Goal: Task Accomplishment & Management: Complete application form

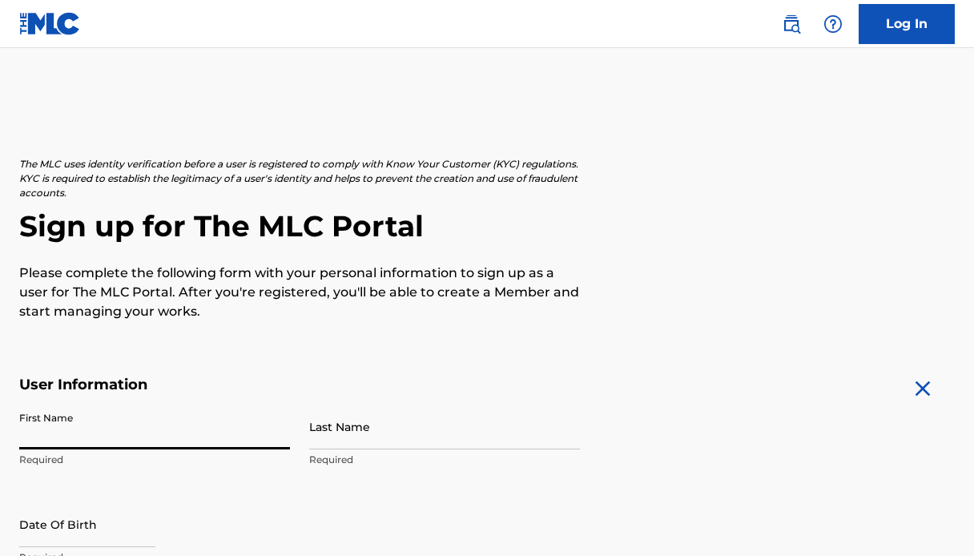
click at [205, 429] on input "First Name" at bounding box center [154, 427] width 271 height 46
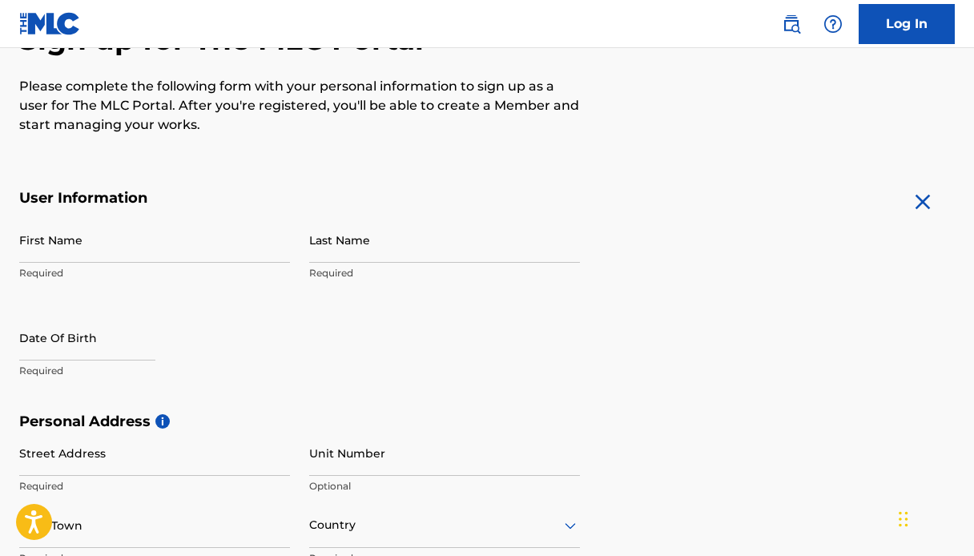
scroll to position [183, 0]
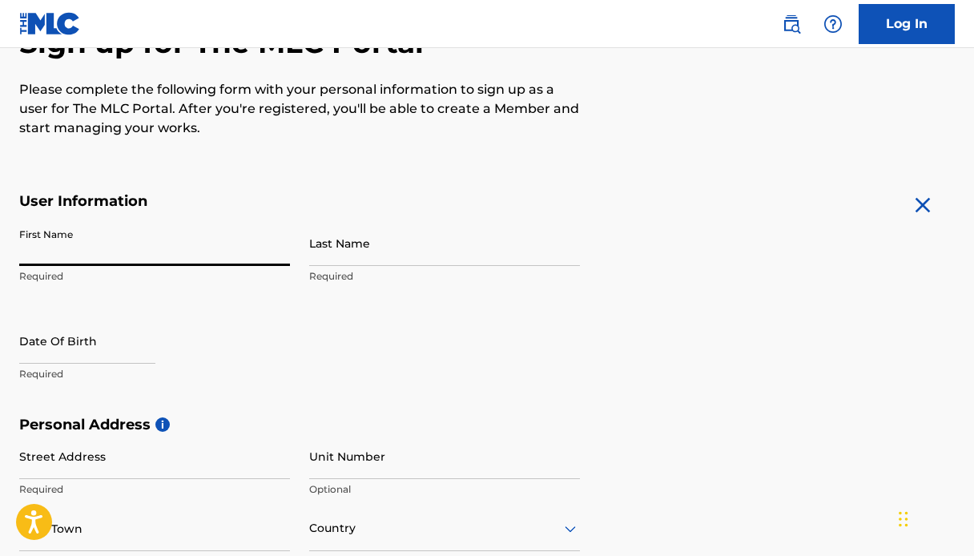
click at [248, 251] on input "First Name" at bounding box center [154, 243] width 271 height 46
type input "[PERSON_NAME]"
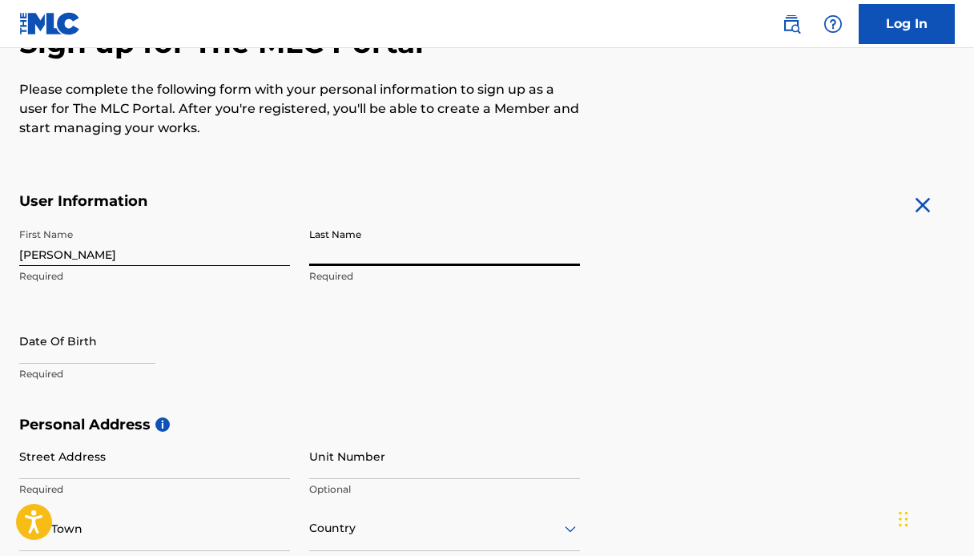
click at [397, 251] on input "Last Name" at bounding box center [444, 243] width 271 height 46
type input "[PERSON_NAME]"
click at [754, 271] on form "User Information First Name [PERSON_NAME] Required Last Name [PERSON_NAME] Requ…" at bounding box center [486, 547] width 935 height 710
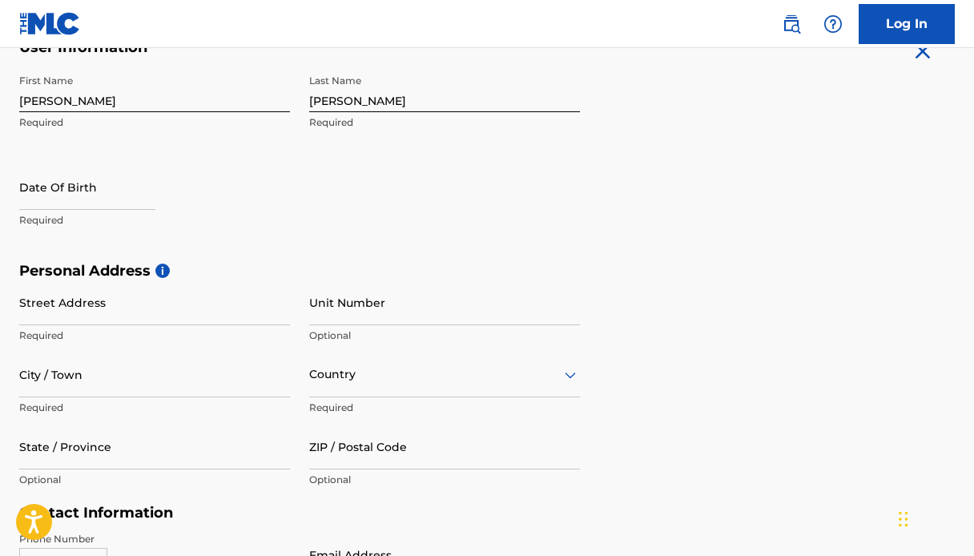
scroll to position [343, 0]
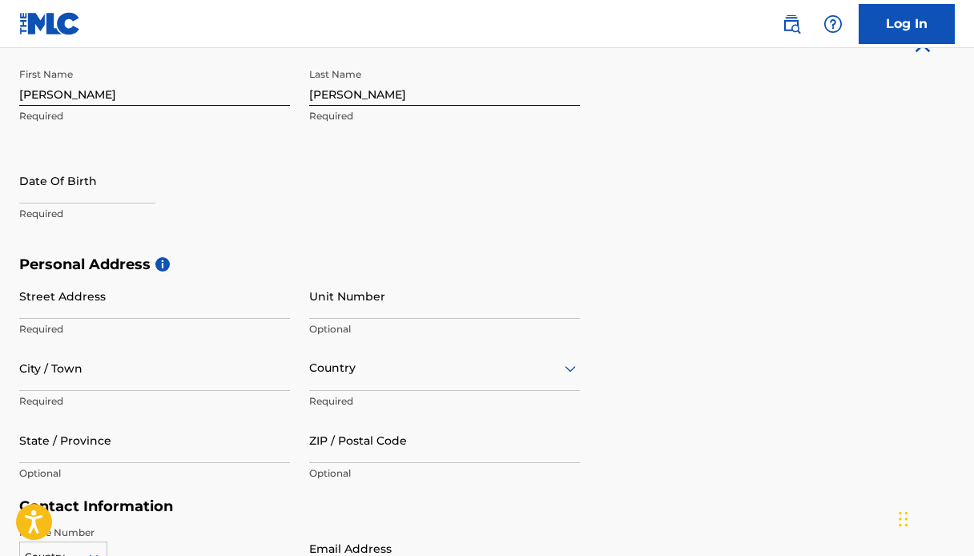
select select "7"
select select "2025"
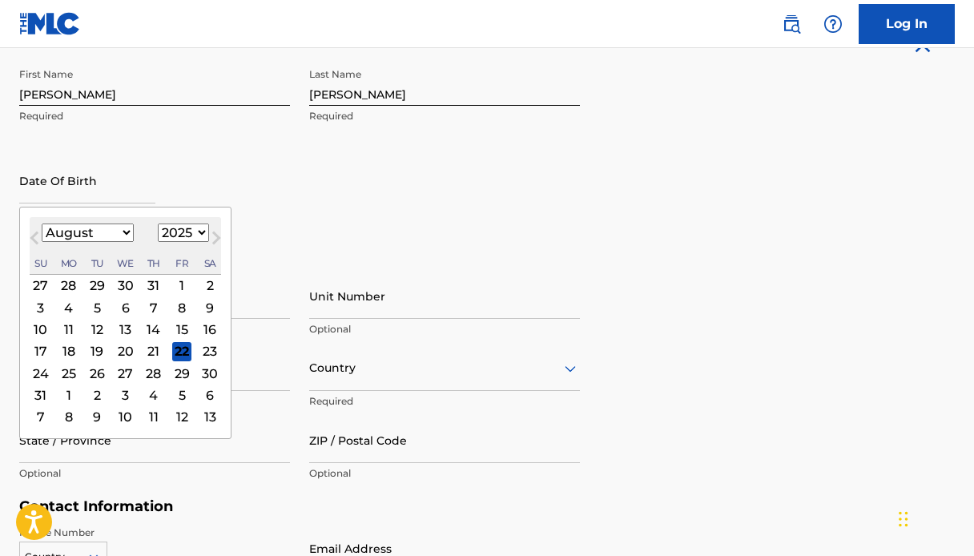
click at [81, 180] on input "text" at bounding box center [87, 181] width 136 height 46
click at [102, 227] on select "January February March April May June July August September October November De…" at bounding box center [88, 232] width 92 height 18
select select "5"
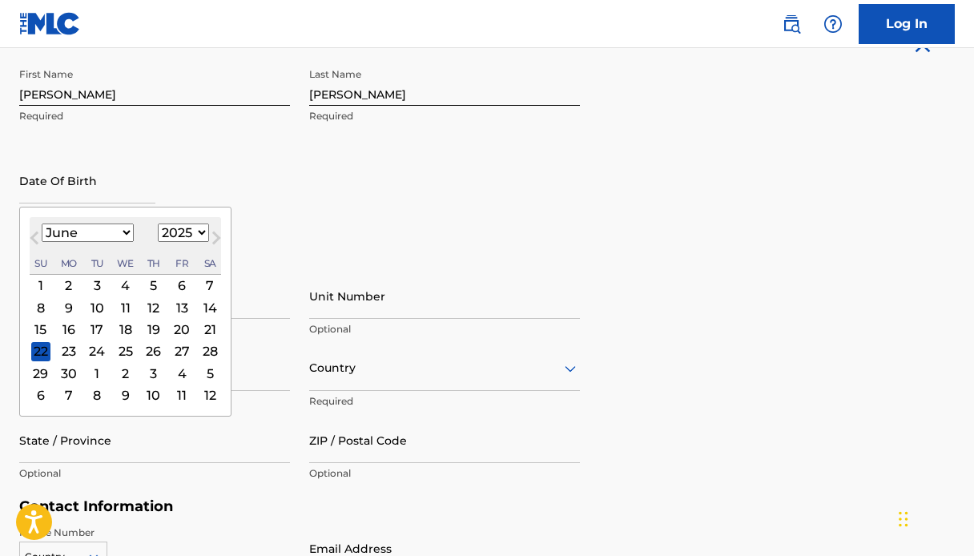
click at [189, 226] on select "1899 1900 1901 1902 1903 1904 1905 1906 1907 1908 1909 1910 1911 1912 1913 1914…" at bounding box center [183, 232] width 51 height 18
select select "1990"
click at [153, 304] on div "7" at bounding box center [153, 307] width 19 height 19
type input "[DATE]"
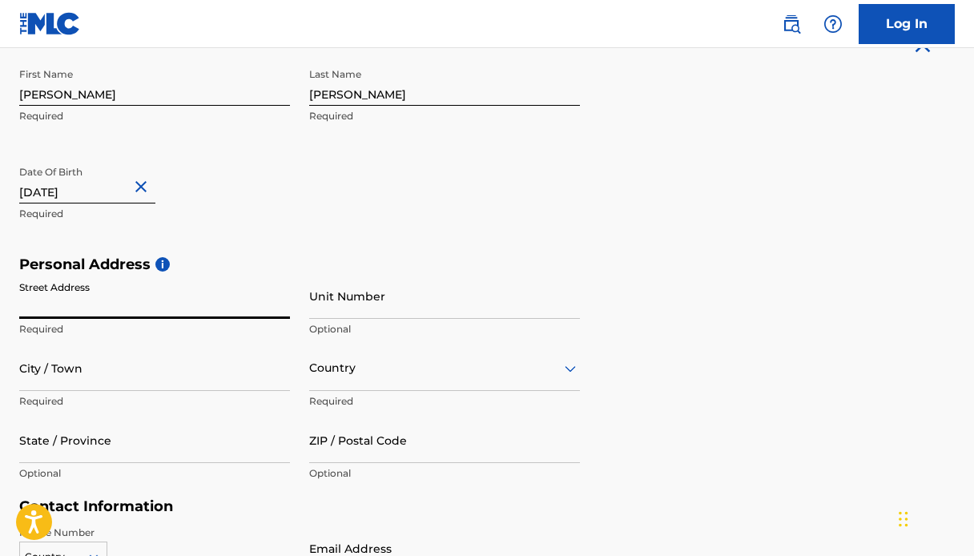
click at [154, 304] on input "Street Address" at bounding box center [154, 296] width 271 height 46
type input "[STREET_ADDRESS]"
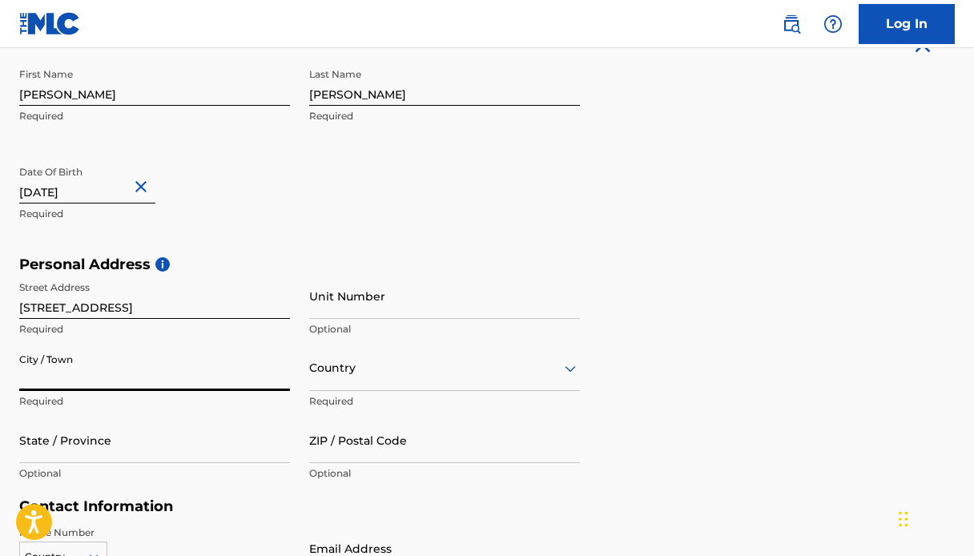
click at [171, 388] on input "City / Town" at bounding box center [154, 368] width 271 height 46
type input "[GEOGRAPHIC_DATA]"
click at [349, 388] on div "Country" at bounding box center [444, 368] width 271 height 46
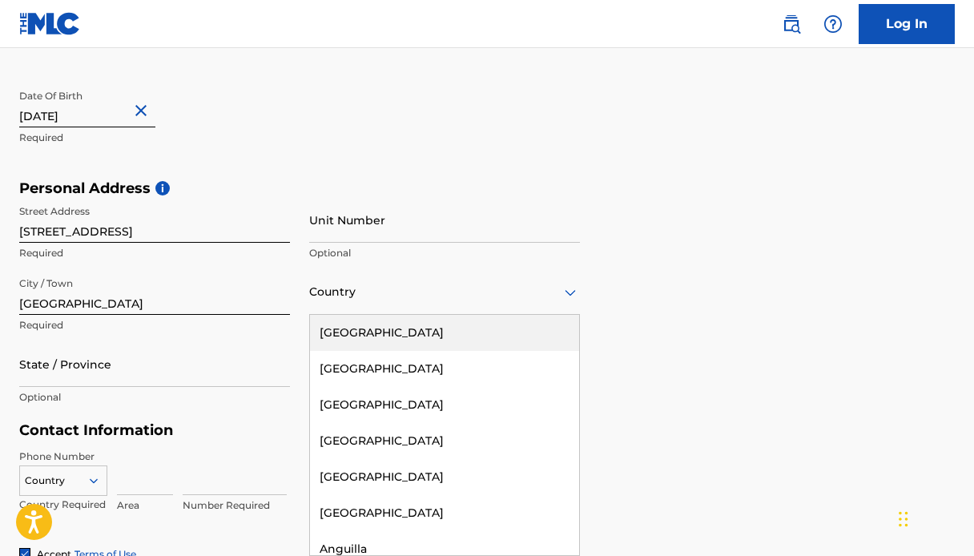
click at [374, 333] on div "[GEOGRAPHIC_DATA]" at bounding box center [444, 333] width 269 height 36
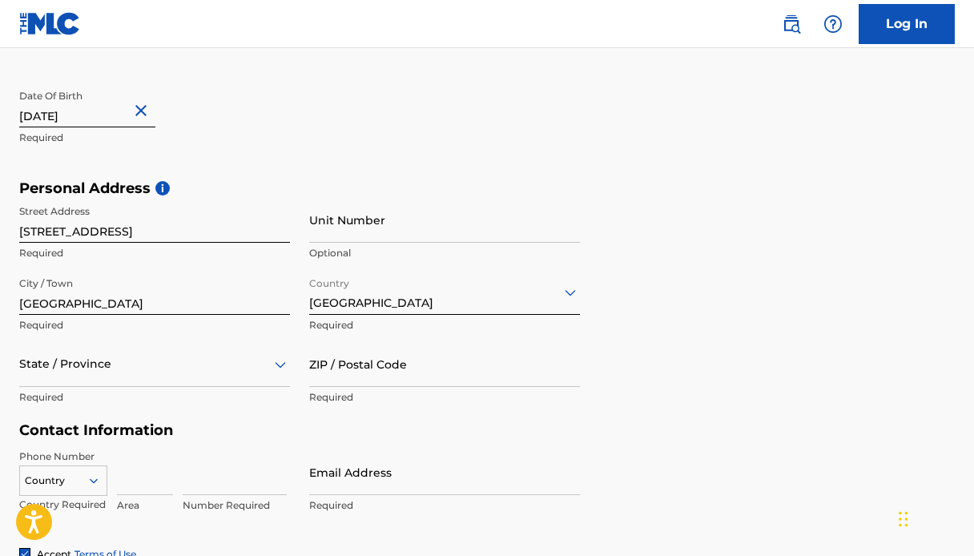
click at [187, 358] on div "State / Province" at bounding box center [154, 364] width 271 height 46
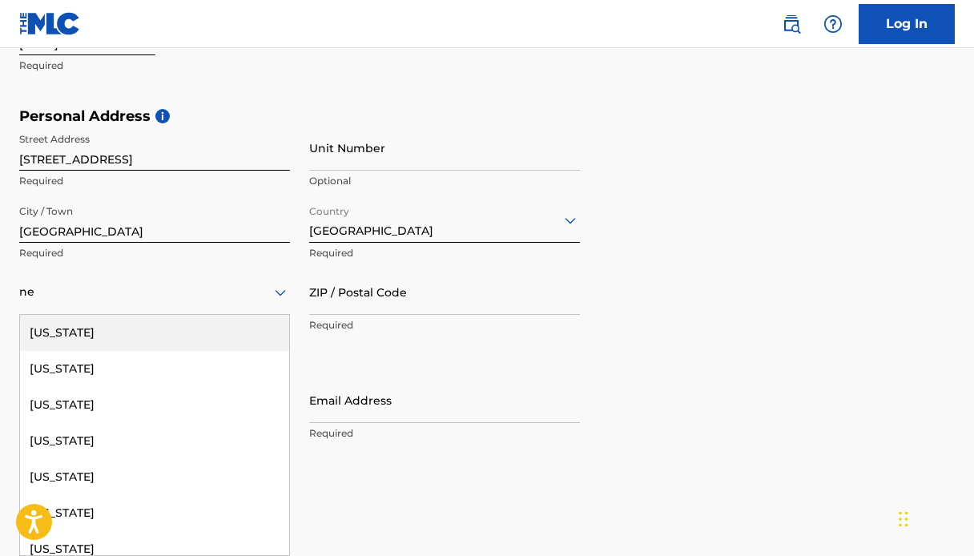
type input "new"
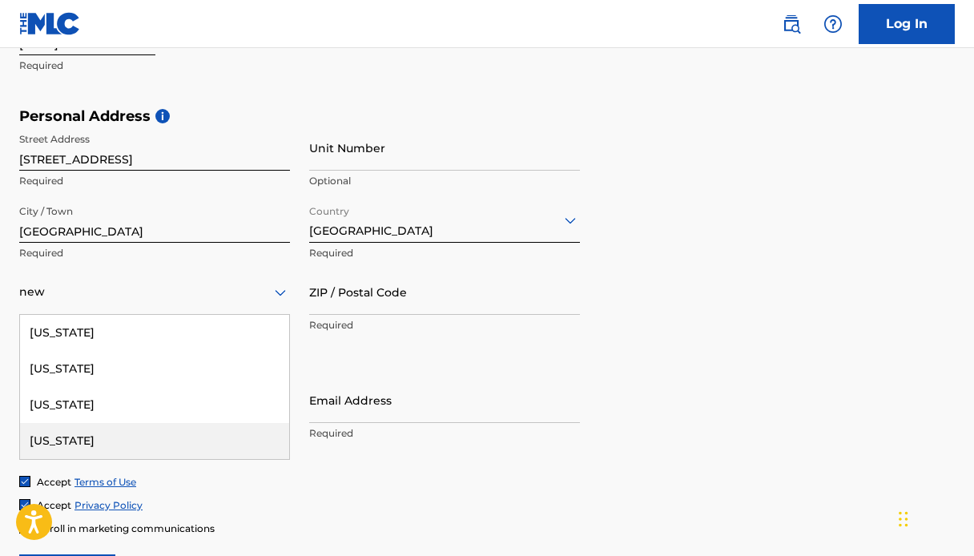
click at [222, 434] on div "[US_STATE]" at bounding box center [154, 441] width 269 height 36
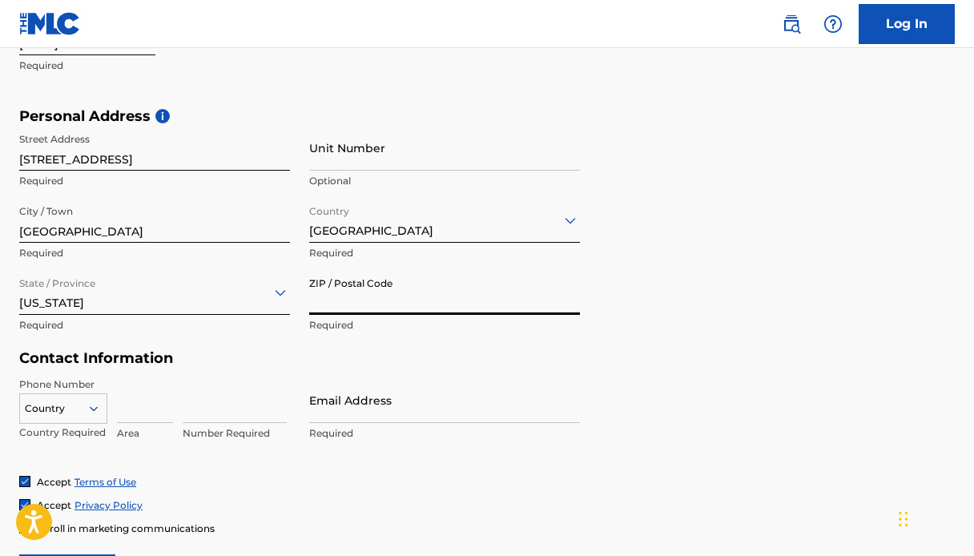
click at [377, 285] on input "ZIP / Postal Code" at bounding box center [444, 292] width 271 height 46
type input "10453"
click at [376, 388] on input "Email Address" at bounding box center [444, 400] width 271 height 46
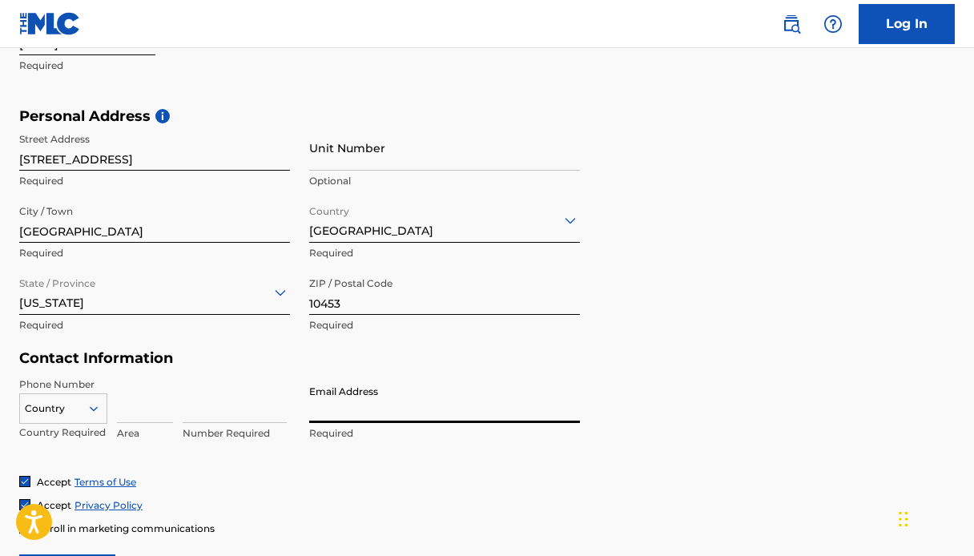
type input "[EMAIL_ADDRESS][DOMAIN_NAME]"
click at [135, 403] on input at bounding box center [145, 400] width 56 height 46
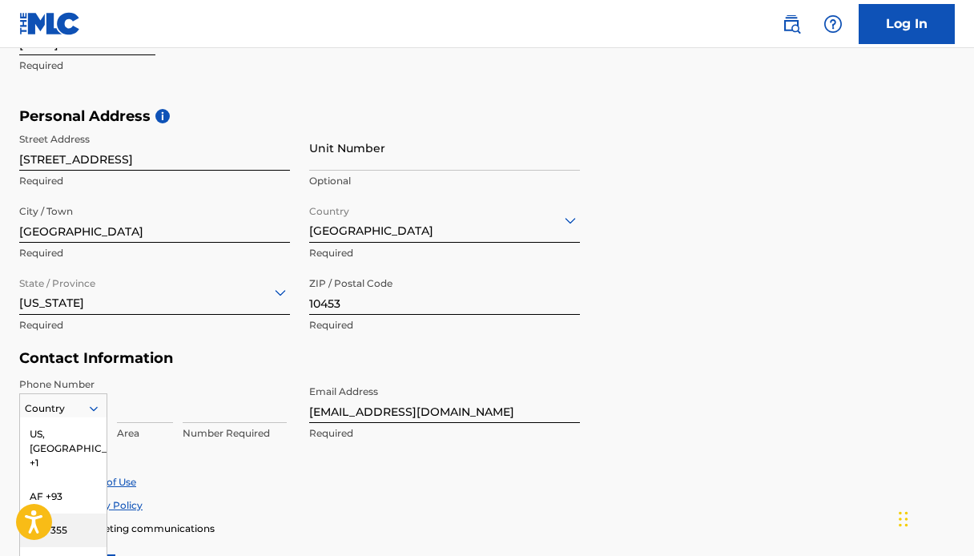
scroll to position [593, 0]
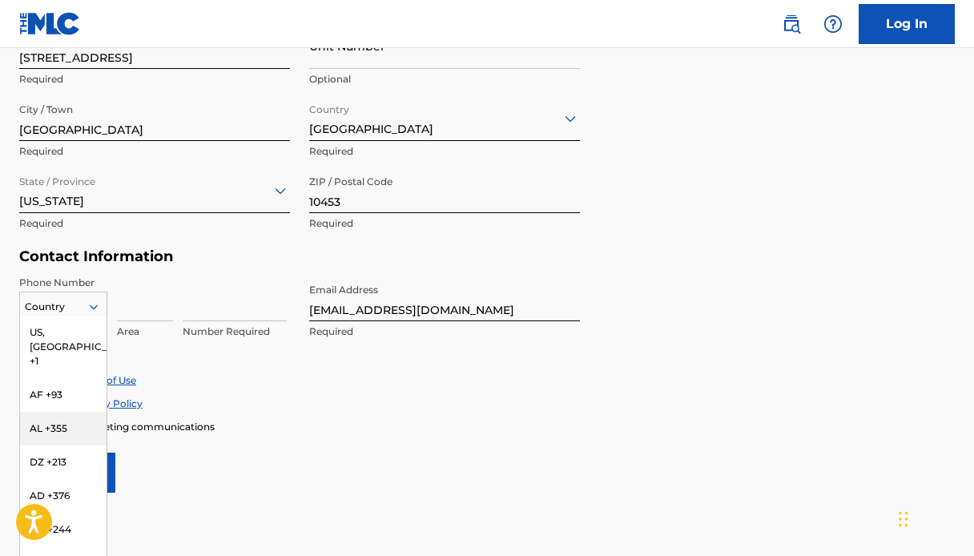
click at [64, 315] on div "AL +355, 3 of 216. 216 results available. Use Up and Down to choose options, pr…" at bounding box center [63, 303] width 88 height 24
click at [70, 332] on div "US, [GEOGRAPHIC_DATA] +1" at bounding box center [63, 346] width 86 height 62
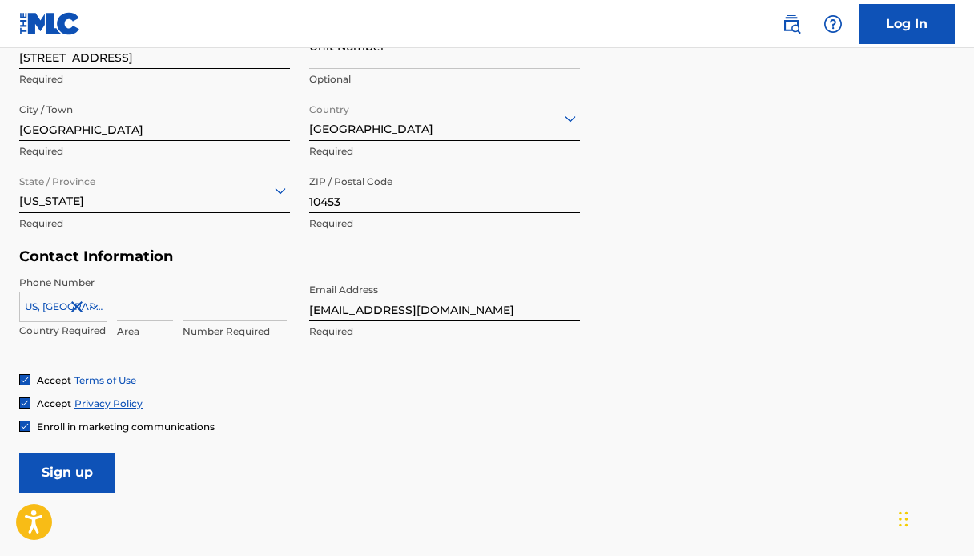
click at [147, 317] on input at bounding box center [145, 298] width 56 height 46
click at [147, 302] on input "305" at bounding box center [145, 298] width 56 height 46
type input "347"
click at [195, 312] on input at bounding box center [235, 298] width 104 height 46
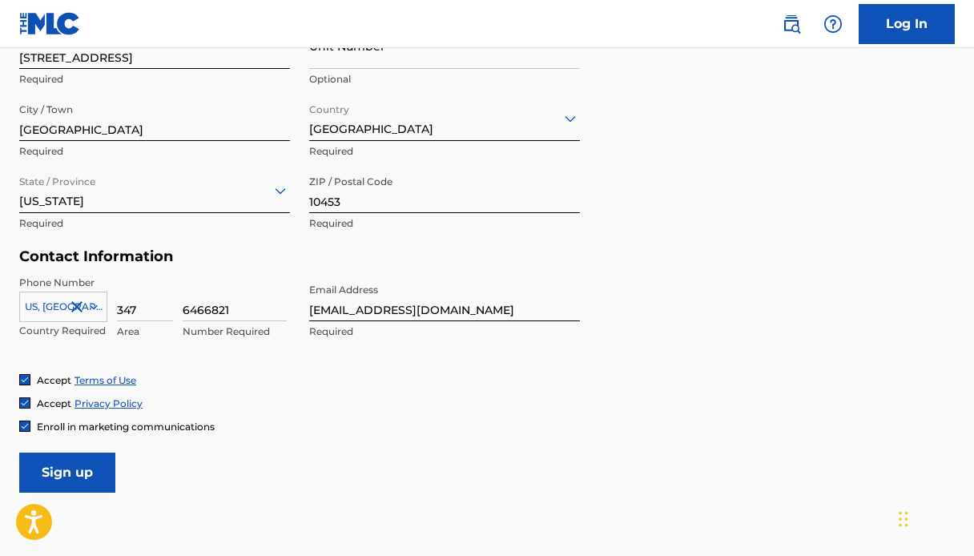
type input "6466821"
click at [74, 475] on input "Sign up" at bounding box center [67, 472] width 96 height 40
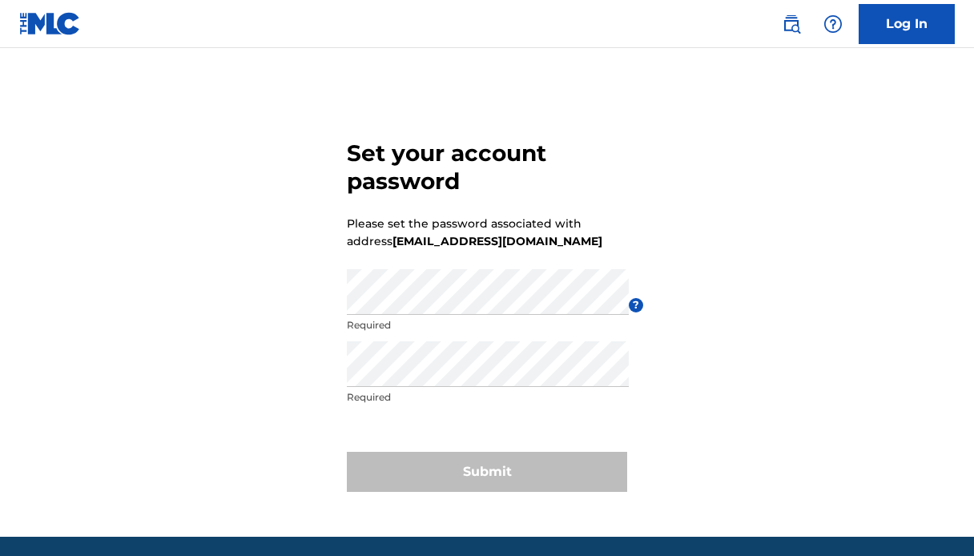
click at [457, 316] on div "Password Required" at bounding box center [488, 305] width 282 height 72
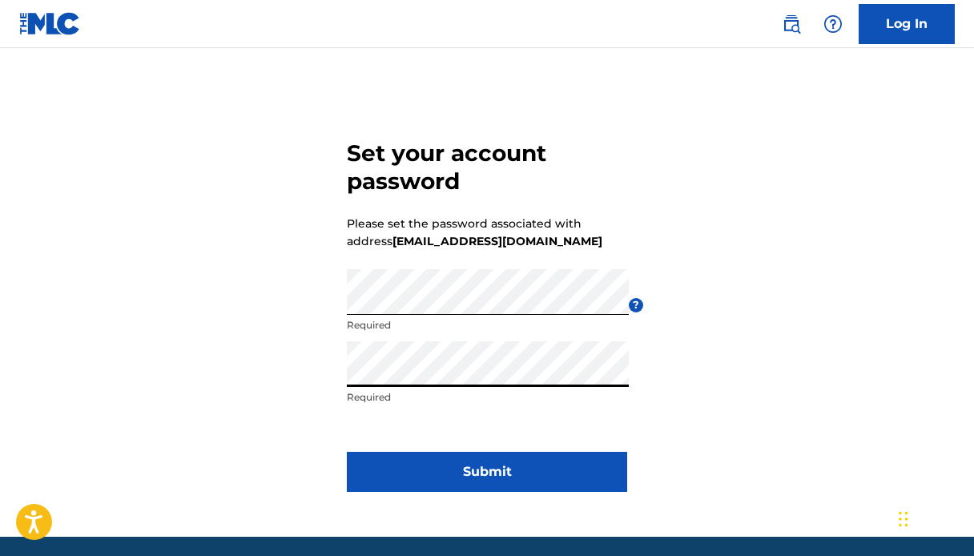
click at [448, 471] on button "Submit" at bounding box center [487, 472] width 280 height 40
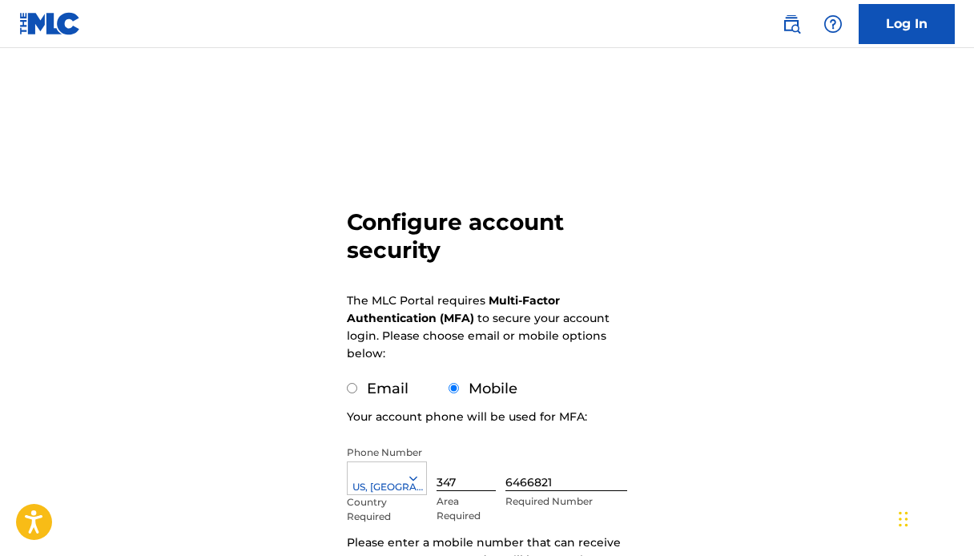
click at [466, 485] on input "347" at bounding box center [465, 468] width 59 height 46
type input "646"
click at [552, 482] on input "6466821" at bounding box center [566, 468] width 122 height 46
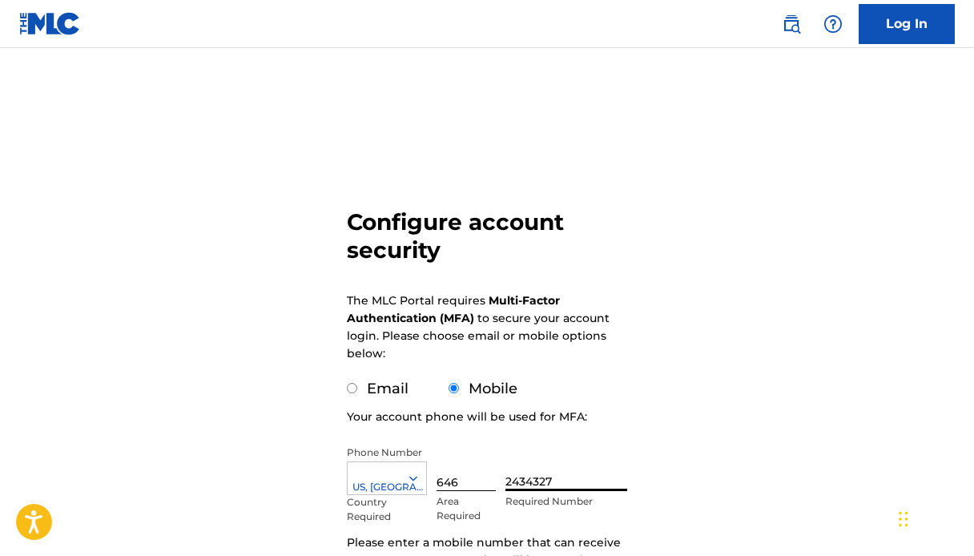
type input "2434327"
click at [389, 390] on label "Email" at bounding box center [388, 389] width 42 height 18
click at [357, 390] on input "Email" at bounding box center [352, 388] width 10 height 10
radio input "true"
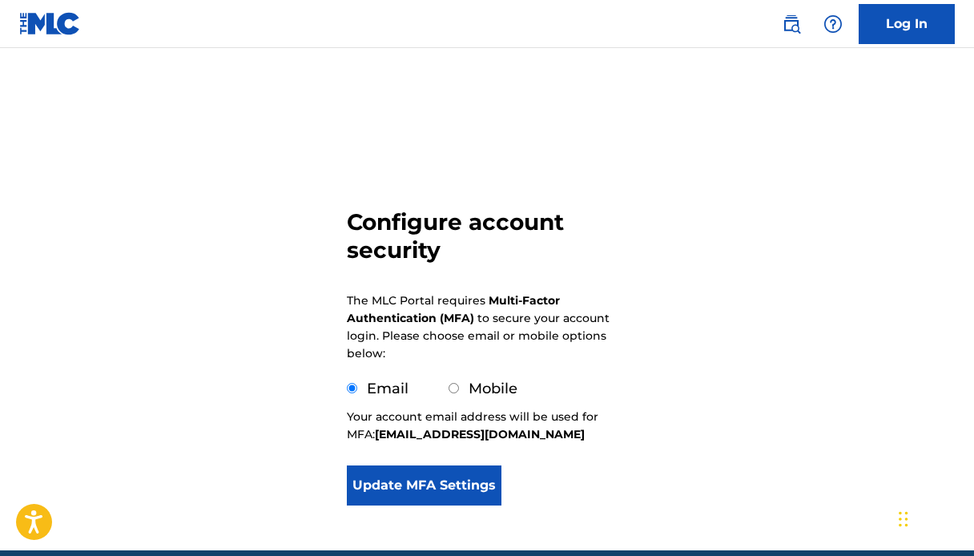
click at [445, 492] on button "Update MFA Settings" at bounding box center [424, 485] width 155 height 40
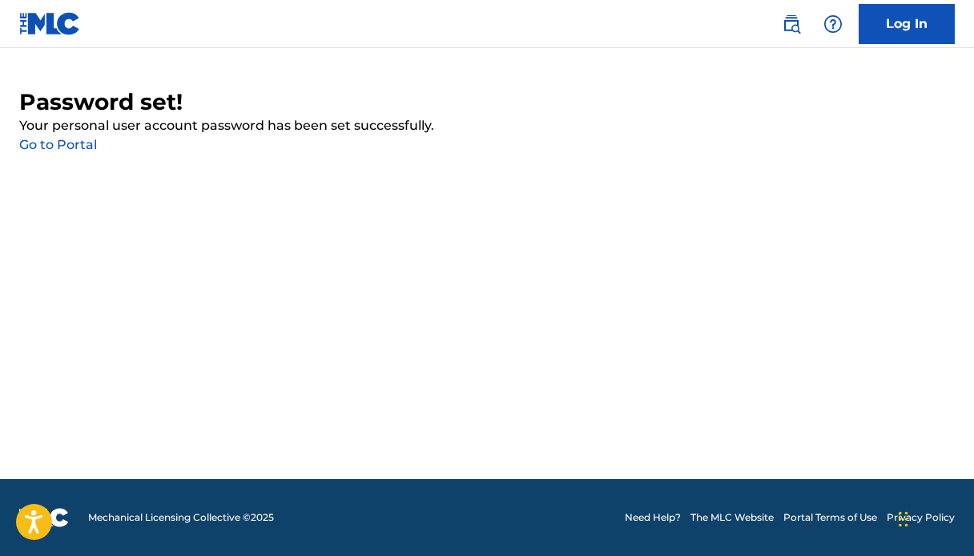
click at [78, 147] on link "Go to Portal" at bounding box center [58, 144] width 78 height 15
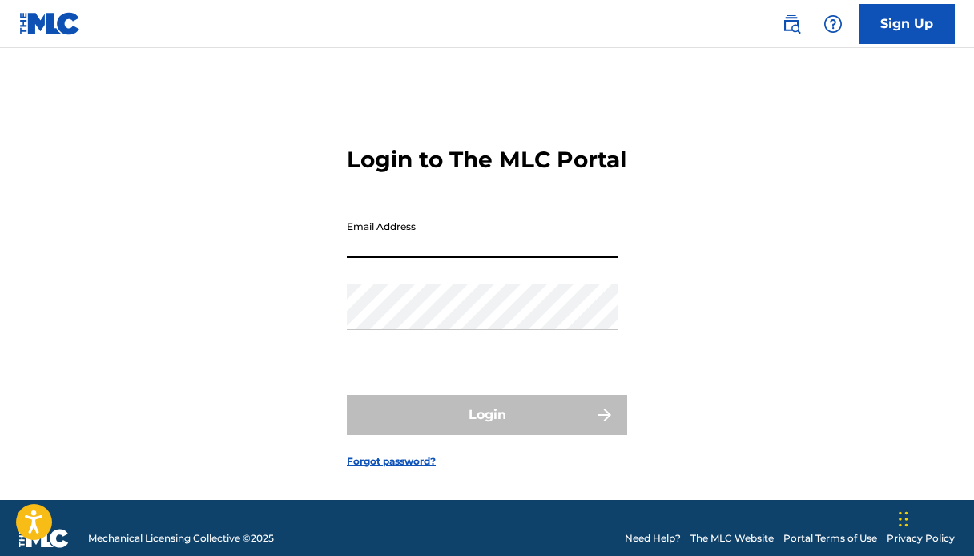
click at [380, 257] on input "Email Address" at bounding box center [482, 235] width 271 height 46
type input "lacentralmusicllc@gmail.com"
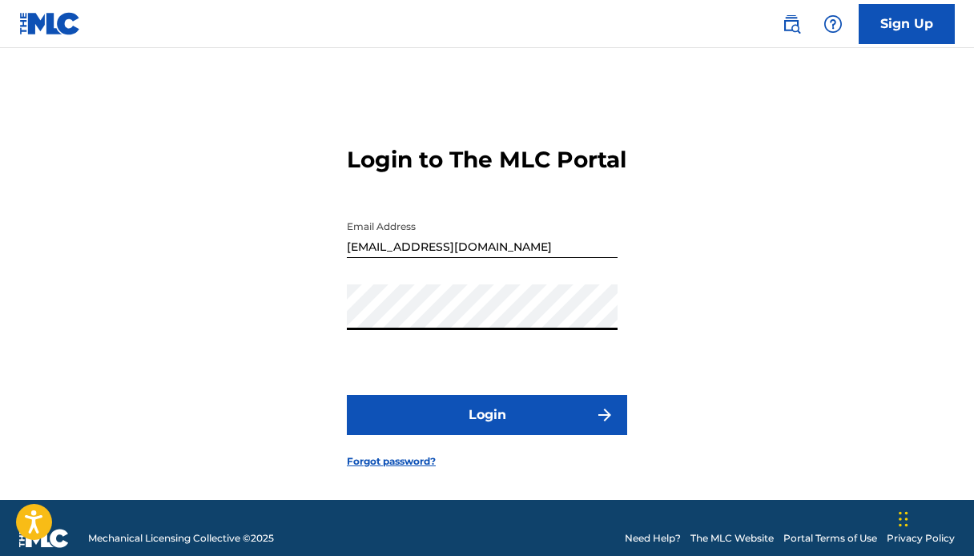
click at [486, 432] on button "Login" at bounding box center [487, 415] width 280 height 40
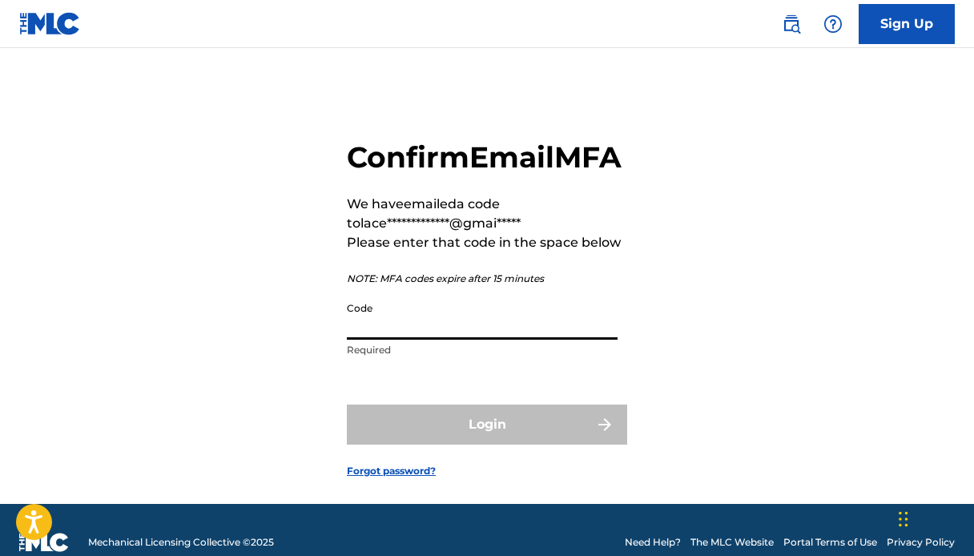
click at [464, 339] on input "Code" at bounding box center [482, 317] width 271 height 46
paste input "689551"
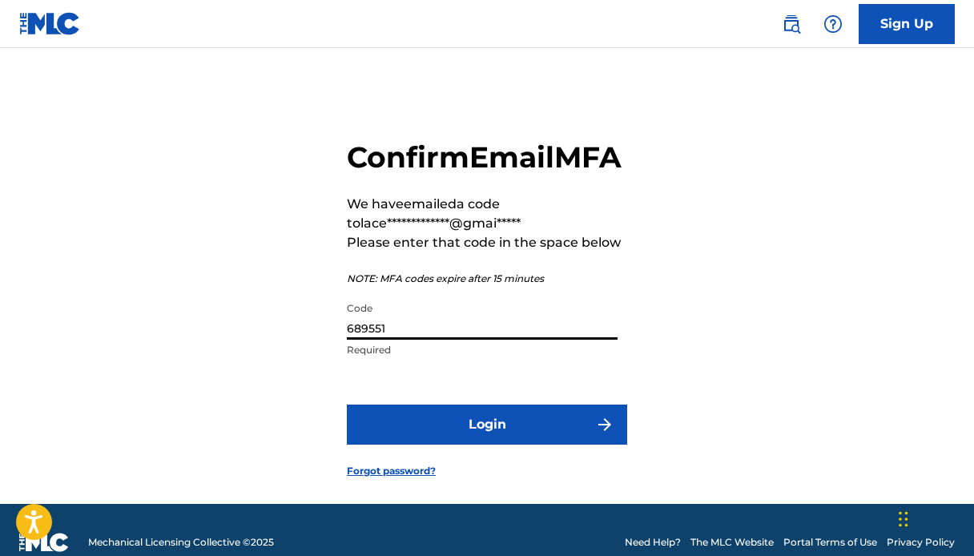
type input "689551"
click at [504, 444] on button "Login" at bounding box center [487, 424] width 280 height 40
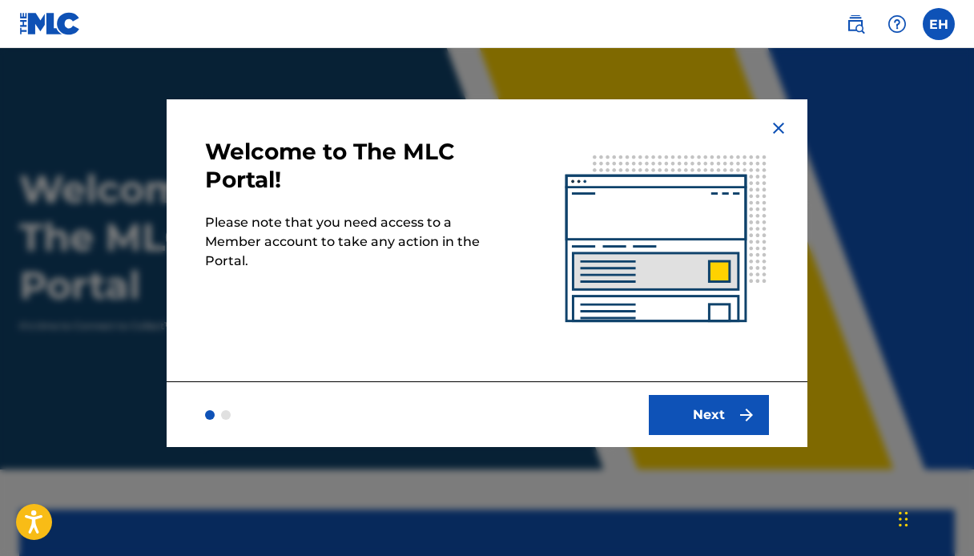
click at [698, 407] on button "Next" at bounding box center [709, 415] width 120 height 40
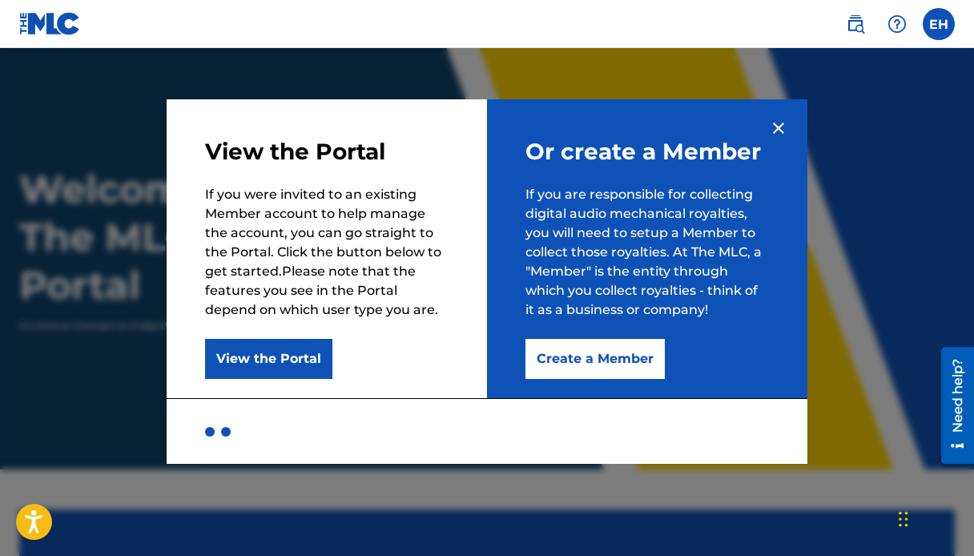
click at [546, 360] on button "Create a Member" at bounding box center [594, 359] width 139 height 40
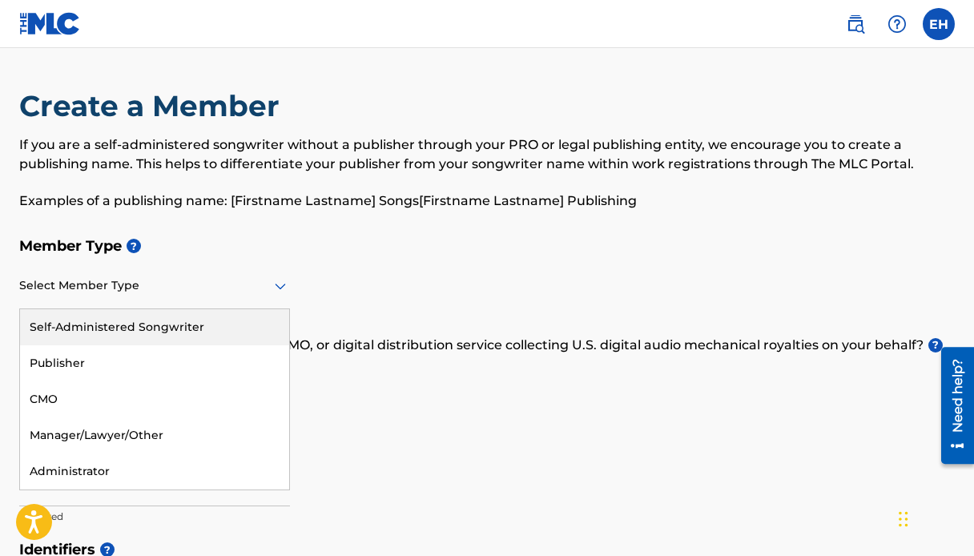
click at [207, 274] on div "Select Member Type" at bounding box center [154, 286] width 271 height 46
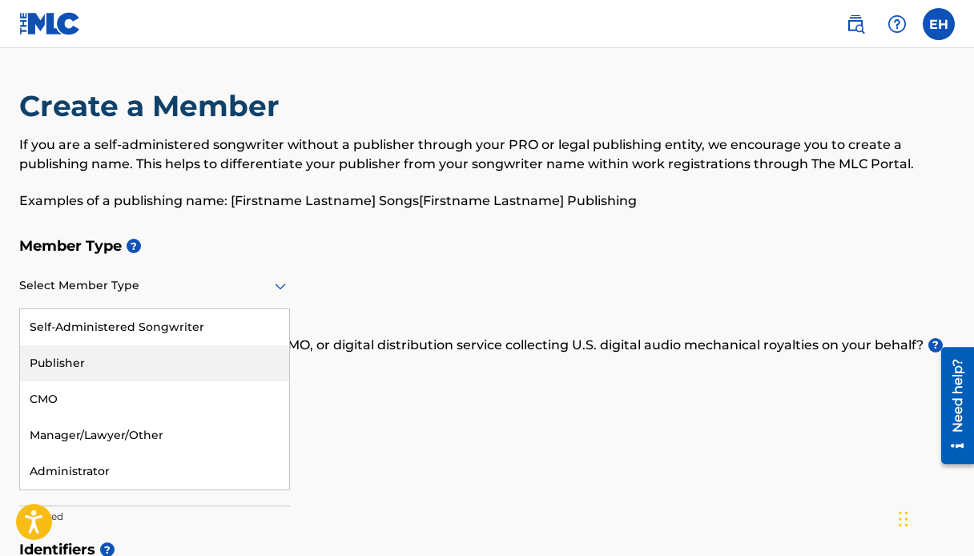
click at [175, 357] on div "Publisher" at bounding box center [154, 363] width 269 height 36
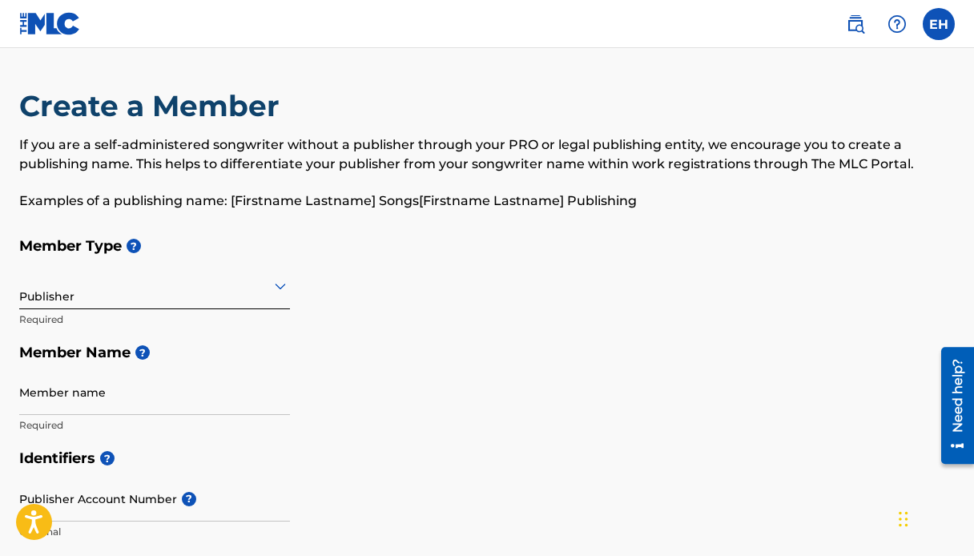
click at [176, 399] on input "Member name" at bounding box center [154, 392] width 271 height 46
click at [146, 403] on input "Member name" at bounding box center [154, 392] width 271 height 46
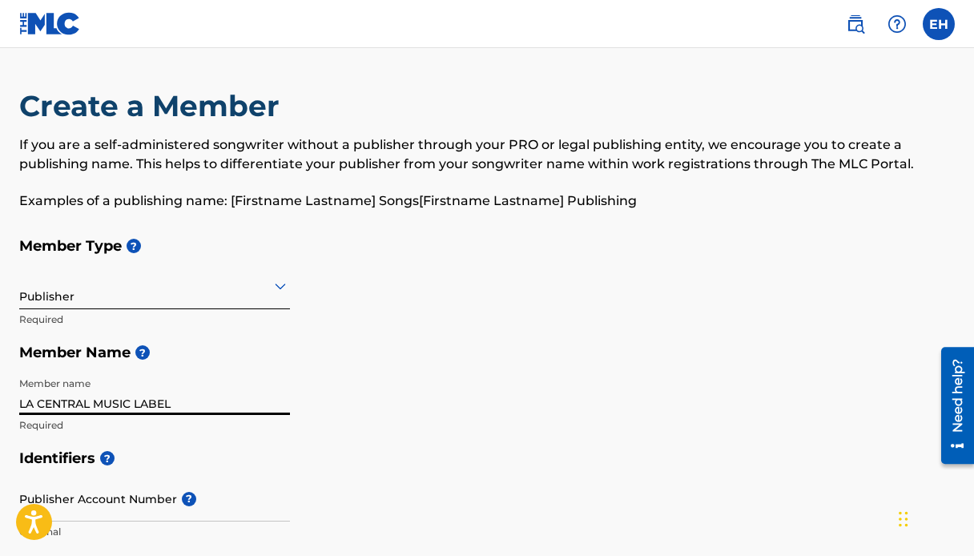
type input "LA CENTRAL MUSIC LABEL"
click at [329, 479] on div "Identifiers ? Publisher Account Number ? Optional IPI Number ? Optional ISNI Op…" at bounding box center [486, 566] width 935 height 251
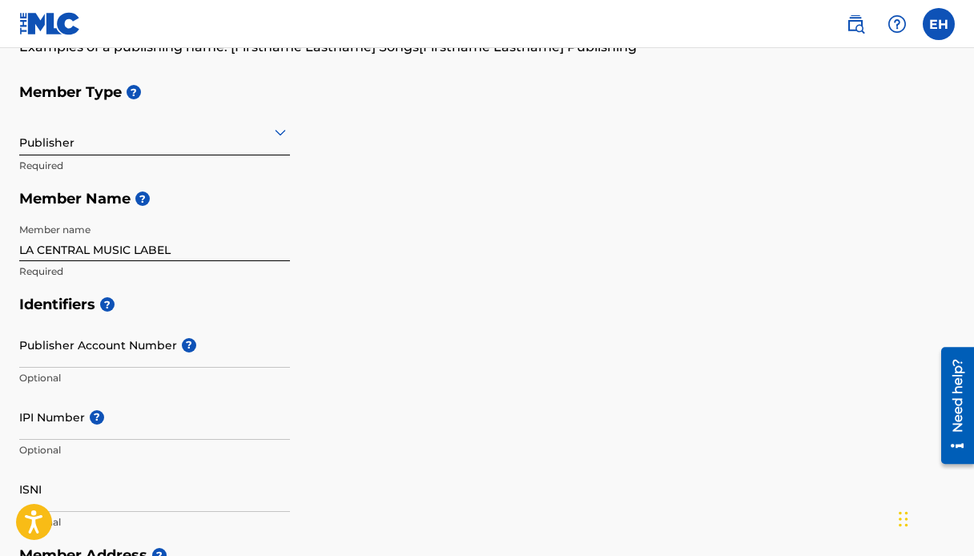
scroll to position [160, 0]
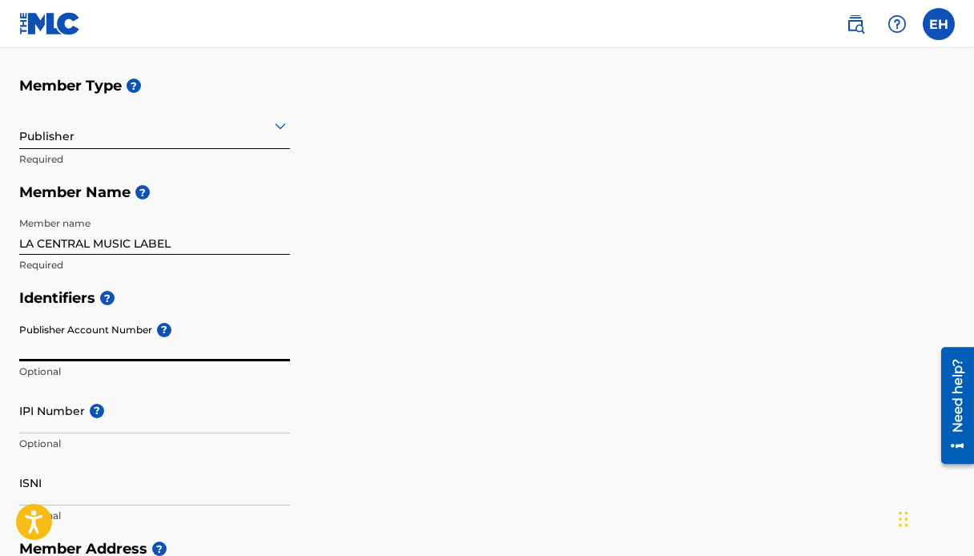
click at [202, 343] on input "Publisher Account Number ?" at bounding box center [154, 338] width 271 height 46
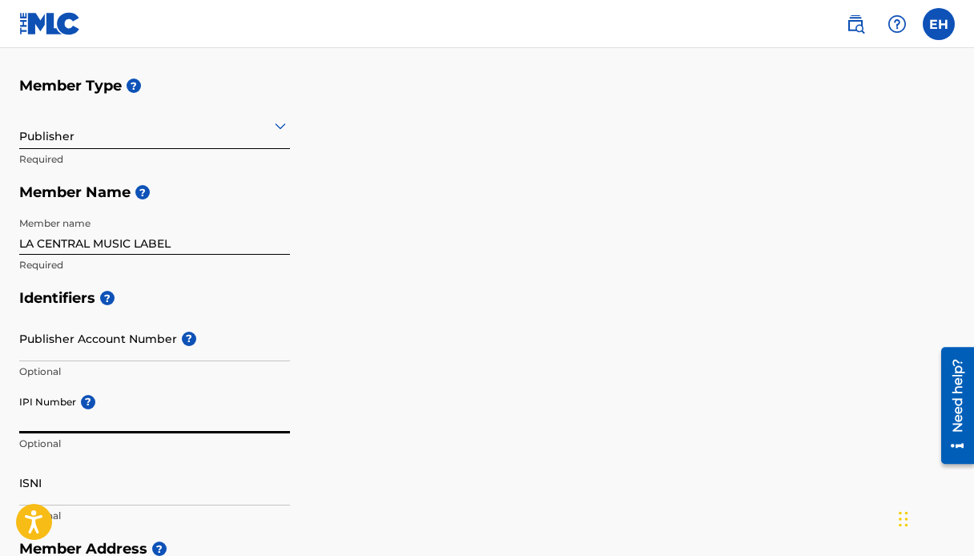
click at [145, 407] on input "IPI Number ?" at bounding box center [154, 411] width 271 height 46
type input "1305298853"
click at [321, 398] on div "Identifiers ? Publisher Account Number ? Optional IPI Number ? 1305298853 Optio…" at bounding box center [486, 406] width 935 height 251
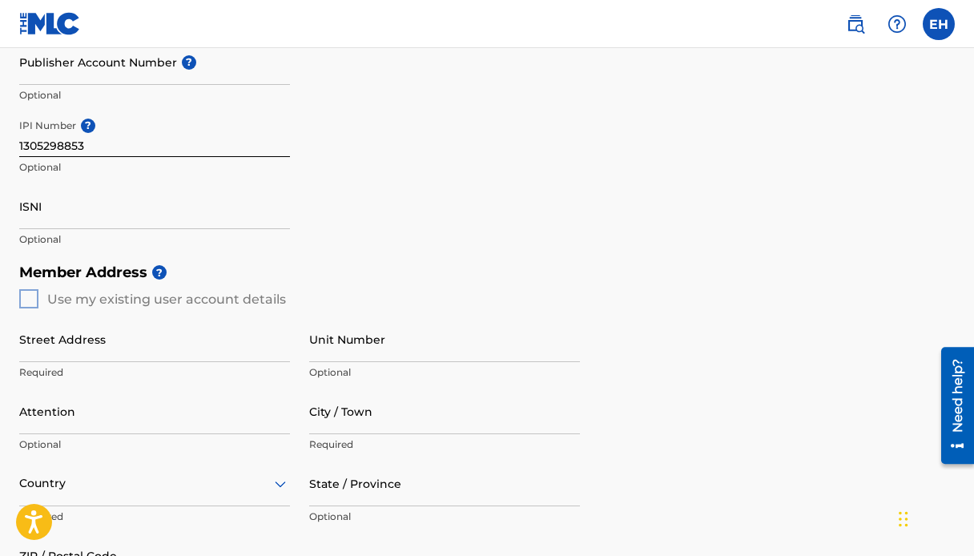
scroll to position [448, 0]
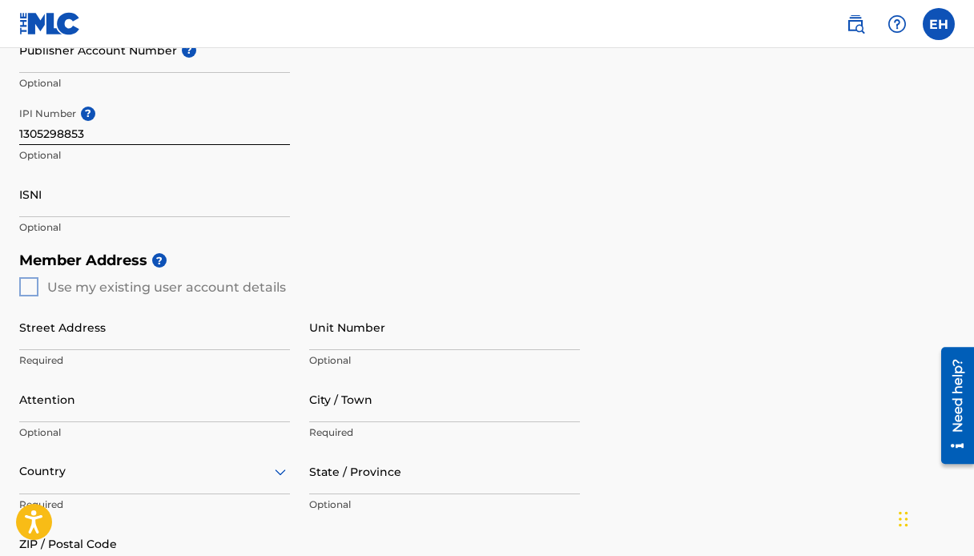
click at [191, 321] on input "Street Address" at bounding box center [154, 327] width 271 height 46
click at [110, 343] on input "Street Address" at bounding box center [154, 327] width 271 height 46
paste input "7901 4th St N STE 300"
drag, startPoint x: 98, startPoint y: 339, endPoint x: 166, endPoint y: 341, distance: 68.1
click at [166, 341] on input "7901 4th St N STE 300" at bounding box center [154, 327] width 271 height 46
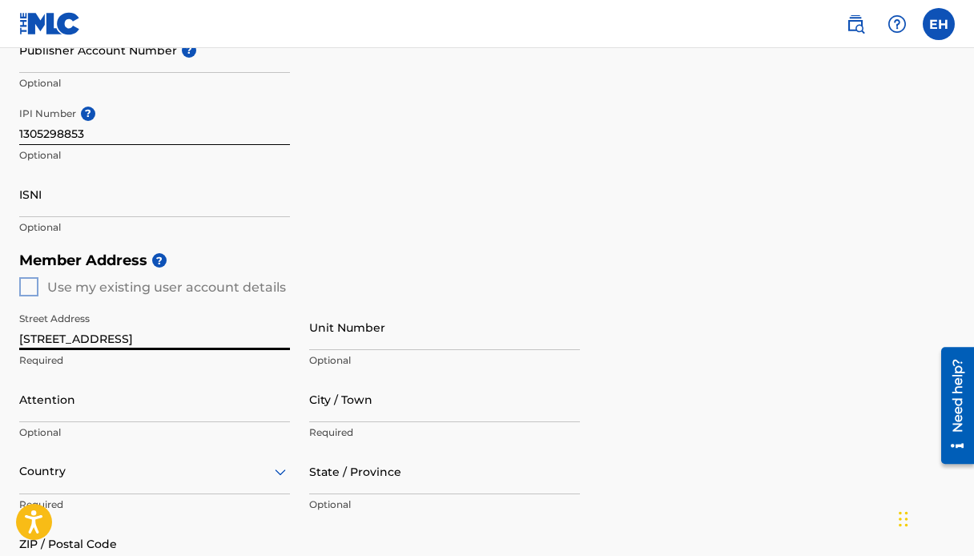
type input "7901 4th St N"
click at [436, 328] on input "Unit Number" at bounding box center [444, 327] width 271 height 46
paste input "STE 300"
type input "STE 300"
click at [339, 476] on input "State / Province" at bounding box center [444, 471] width 271 height 46
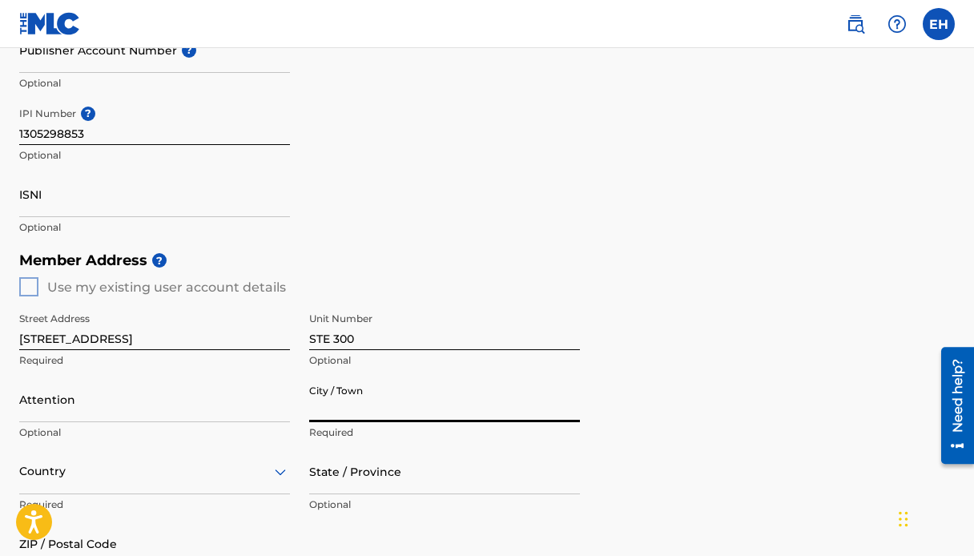
click at [348, 414] on input "City / Town" at bounding box center [444, 399] width 271 height 46
paste input "St. Petersburg"
type input "St. Petersburg"
click at [235, 544] on input "ZIP / Postal Code" at bounding box center [154, 543] width 271 height 46
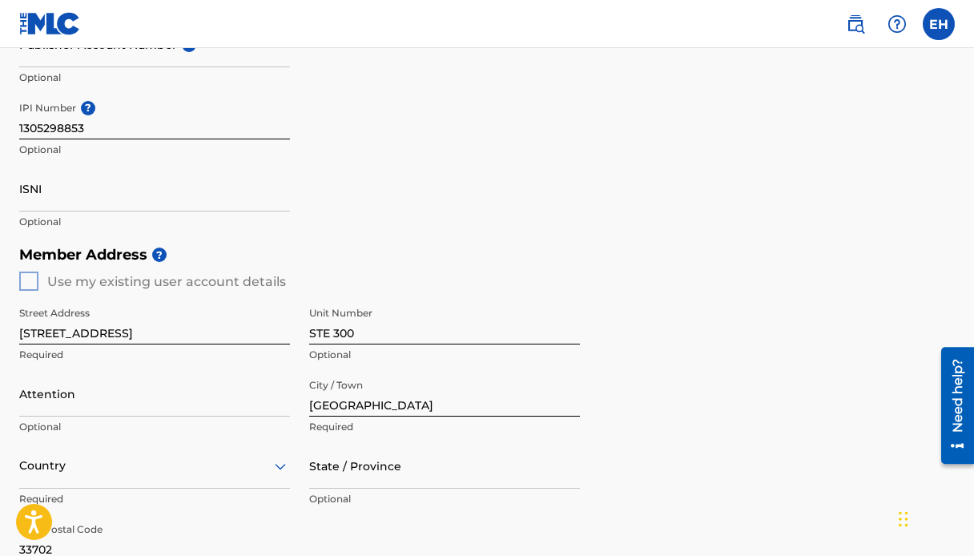
type input "33702"
click at [805, 464] on div "Member Address ? Use my existing user account details Street Address 7901 4th S…" at bounding box center [486, 421] width 935 height 366
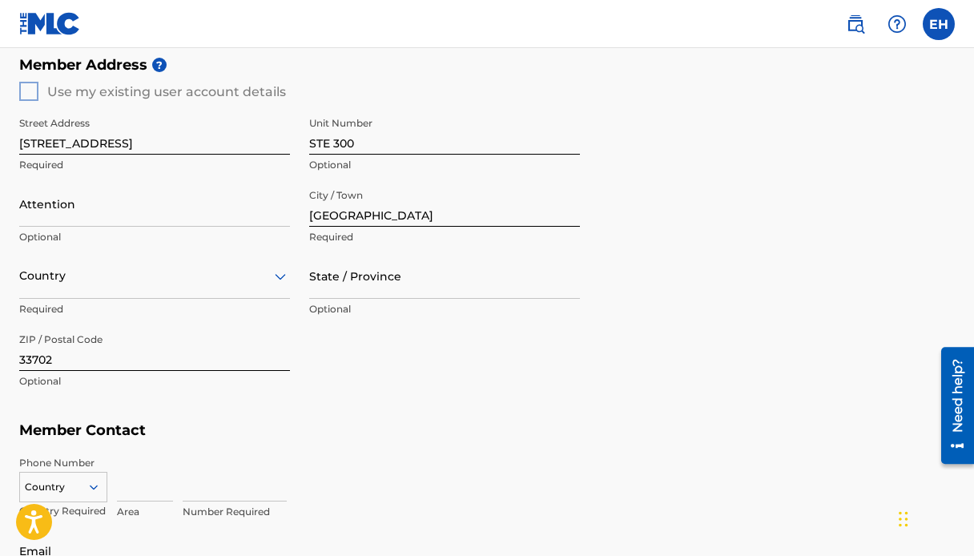
scroll to position [646, 0]
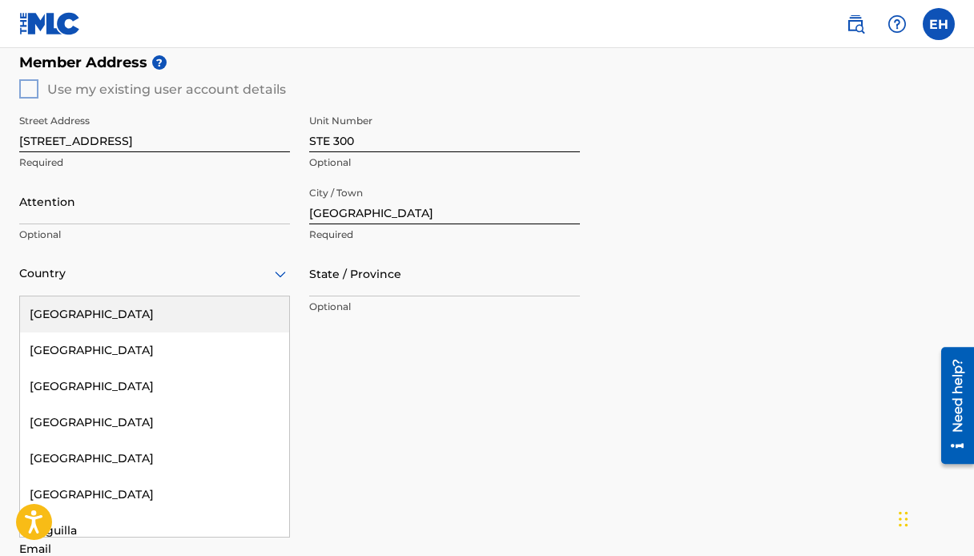
click at [257, 290] on div "Country" at bounding box center [154, 274] width 271 height 46
click at [199, 323] on div "[GEOGRAPHIC_DATA]" at bounding box center [154, 314] width 269 height 36
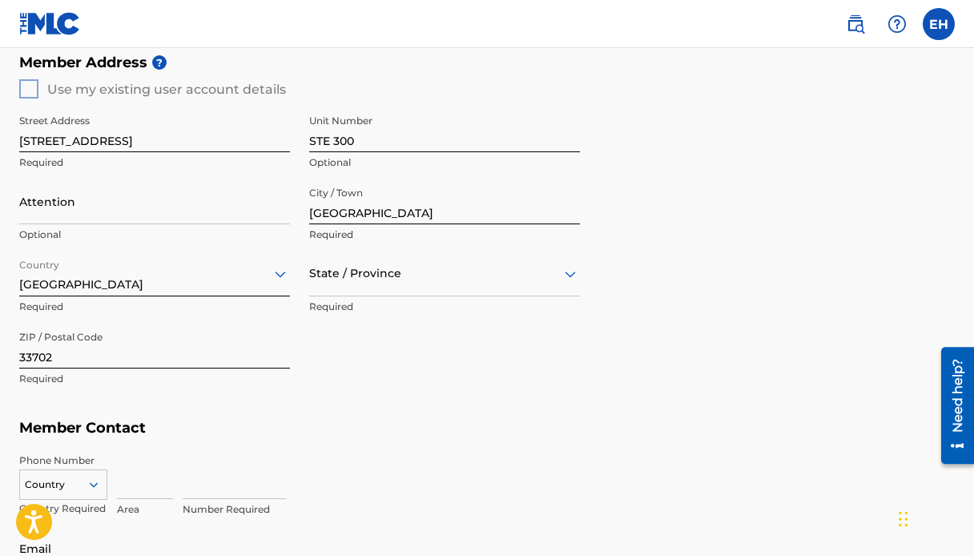
click at [396, 277] on div at bounding box center [444, 273] width 271 height 20
type input "FLO"
click at [400, 303] on div "[US_STATE]" at bounding box center [444, 314] width 269 height 36
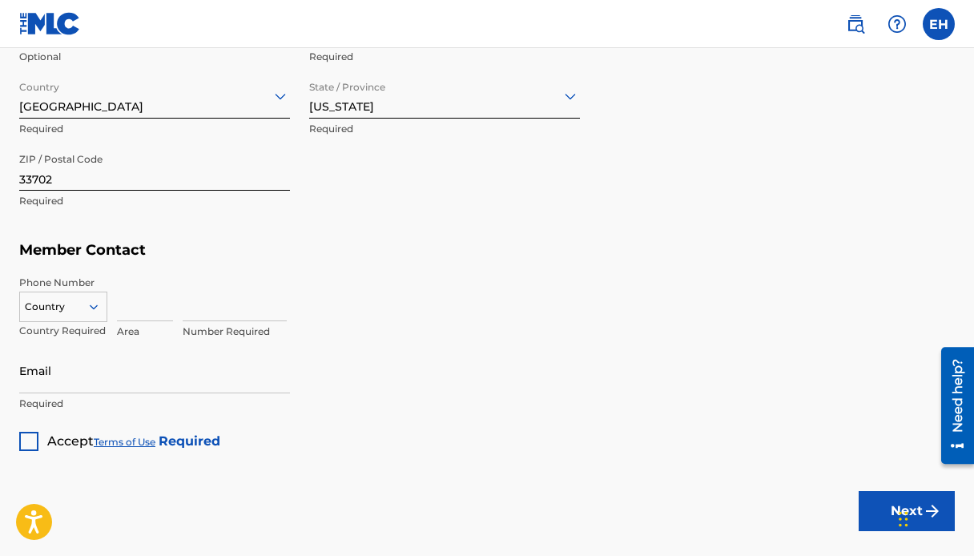
click at [95, 315] on div "Country" at bounding box center [63, 303] width 88 height 24
click at [92, 329] on div "US, [GEOGRAPHIC_DATA] +1" at bounding box center [63, 346] width 86 height 62
click at [139, 304] on input at bounding box center [145, 298] width 56 height 46
type input "646"
click at [199, 312] on input at bounding box center [235, 298] width 104 height 46
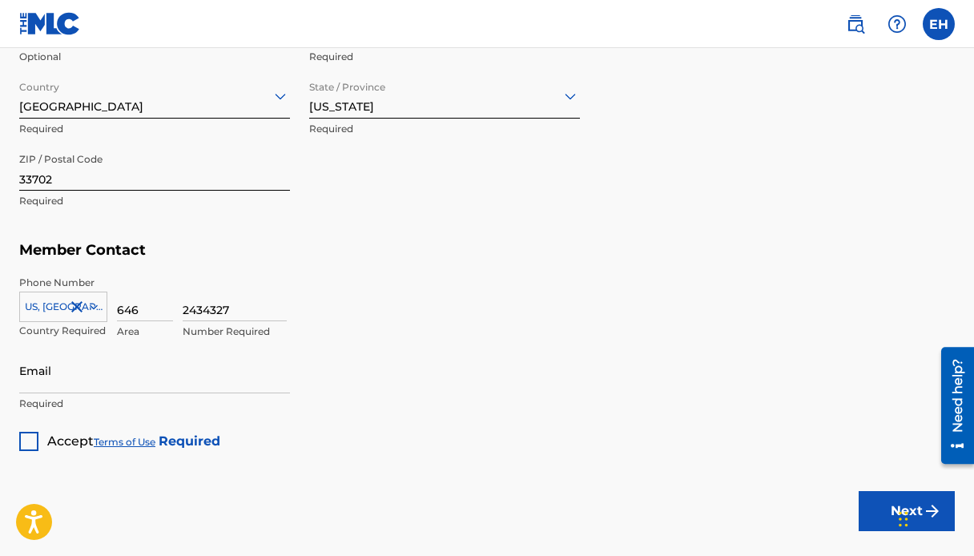
type input "2434327"
click at [88, 384] on input "Email" at bounding box center [154, 370] width 271 height 46
type input "[EMAIL_ADDRESS][DOMAIN_NAME]"
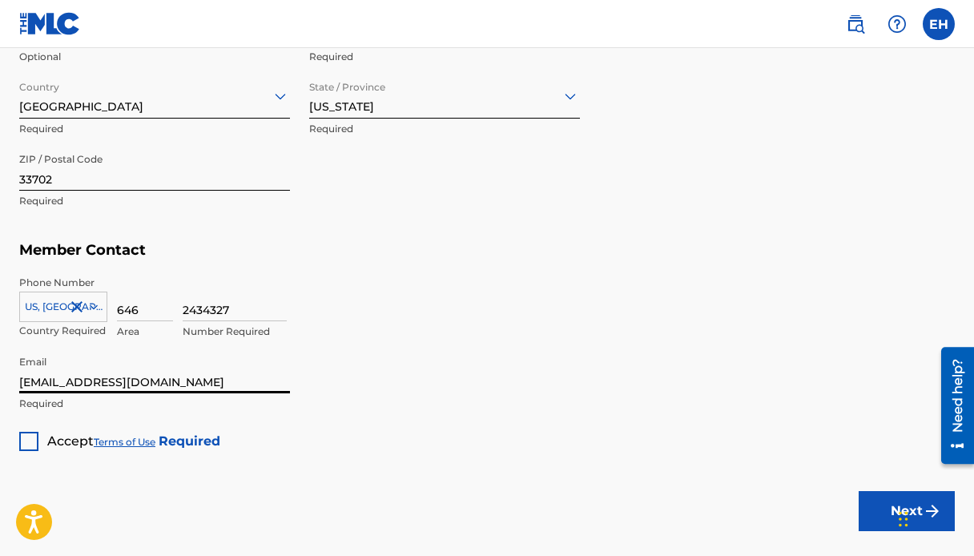
click at [32, 440] on div at bounding box center [28, 441] width 19 height 19
click at [457, 277] on div "2434327 Number Required" at bounding box center [569, 311] width 772 height 72
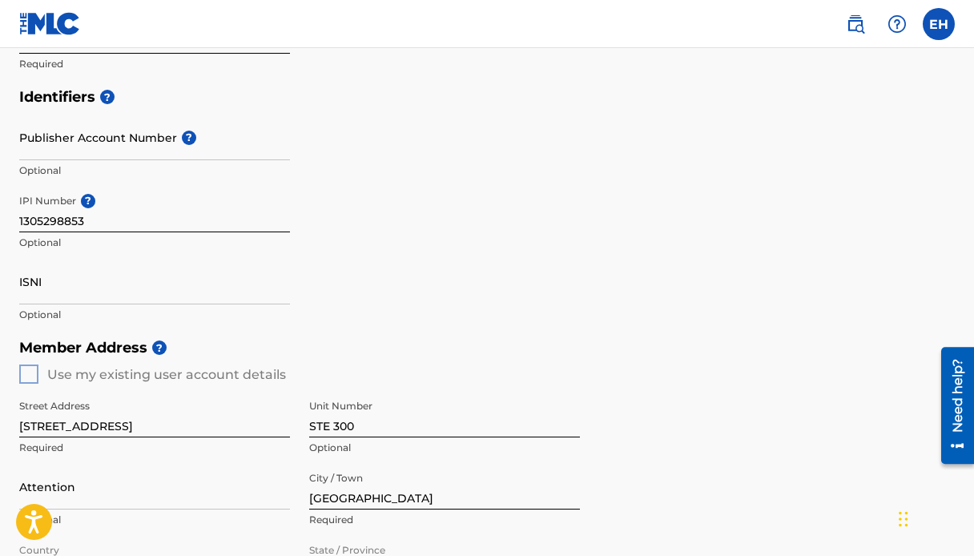
scroll to position [343, 0]
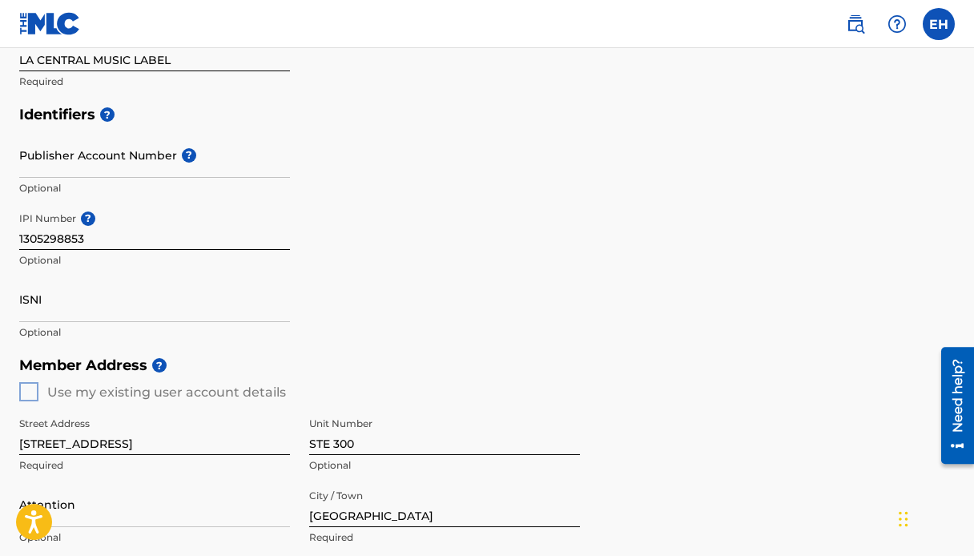
click at [457, 278] on div "Identifiers ? Publisher Account Number ? Optional IPI Number ? 1305298853 Optio…" at bounding box center [486, 223] width 935 height 251
click at [480, 251] on div "Identifiers ? Publisher Account Number ? Optional IPI Number ? 1305298853 Optio…" at bounding box center [486, 223] width 935 height 251
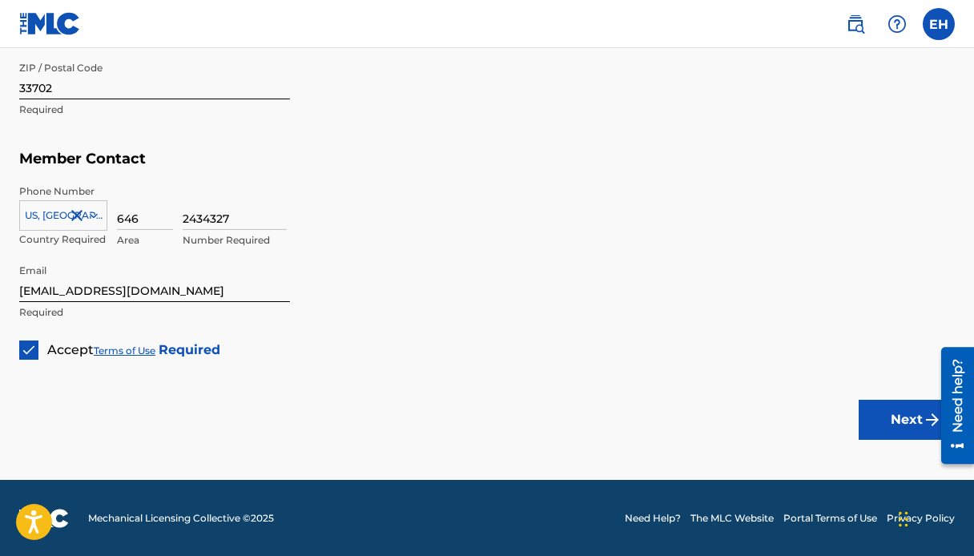
scroll to position [915, 0]
click at [898, 411] on button "Next" at bounding box center [906, 420] width 96 height 40
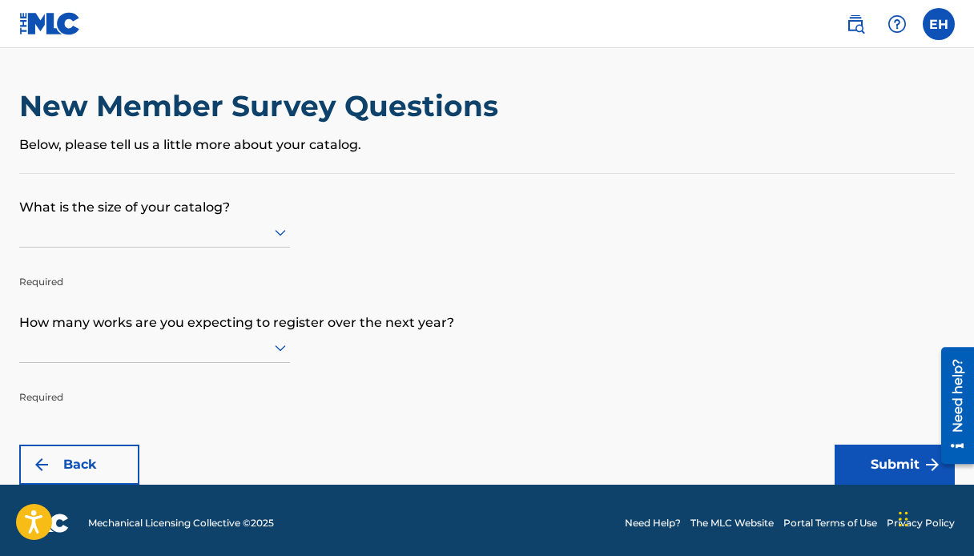
click at [247, 159] on div "New Member Survey Questions Below, please tell us a little more about your cata…" at bounding box center [486, 130] width 935 height 85
click at [183, 220] on div at bounding box center [154, 232] width 271 height 30
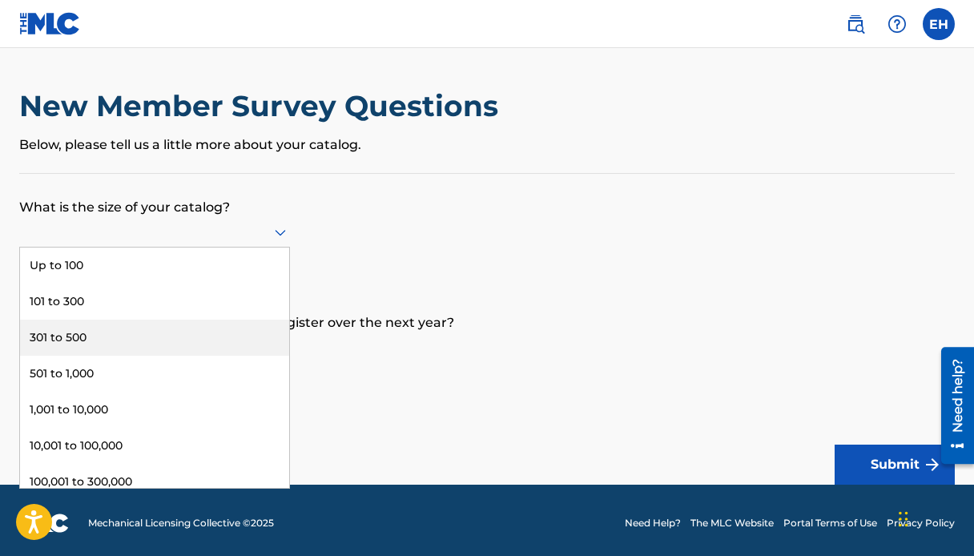
click at [151, 327] on div "301 to 500" at bounding box center [154, 337] width 269 height 36
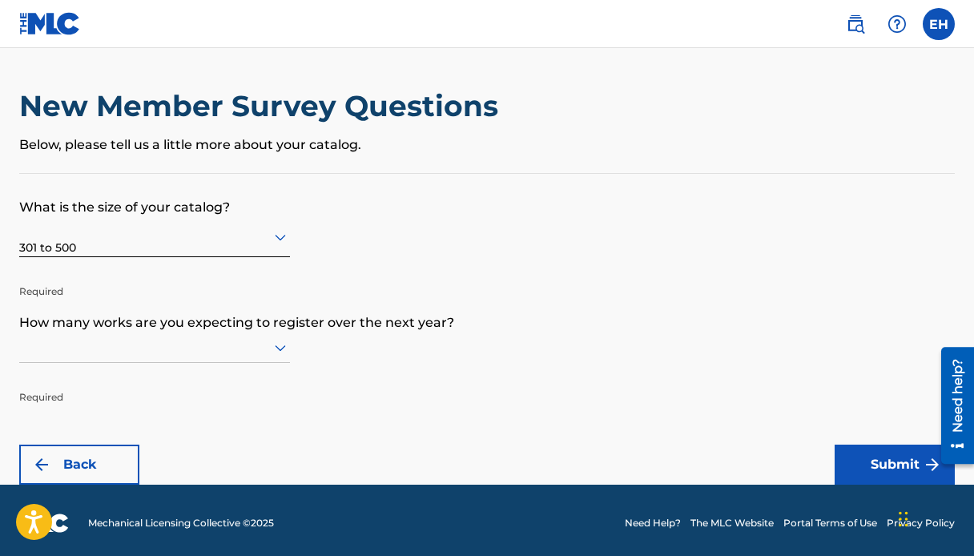
scroll to position [6, 0]
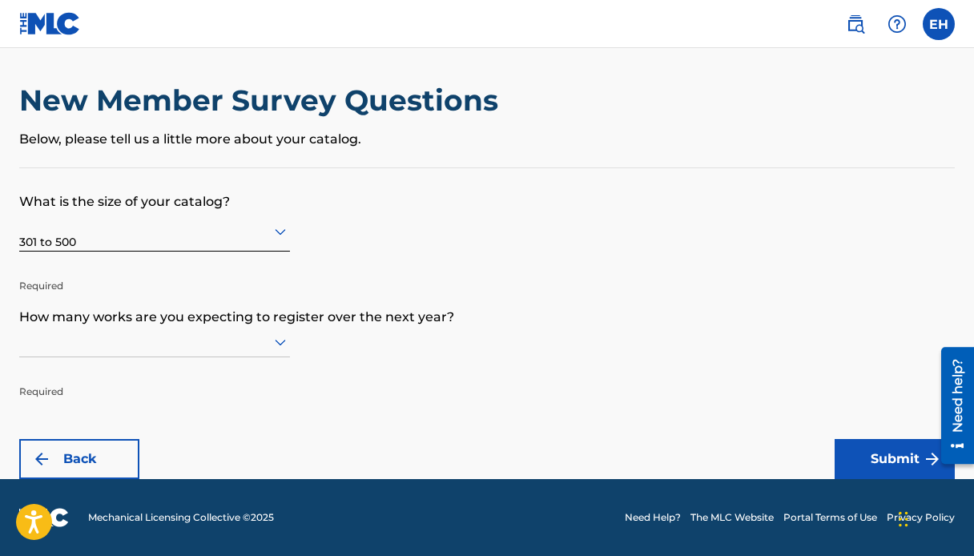
click at [210, 347] on div at bounding box center [154, 341] width 271 height 20
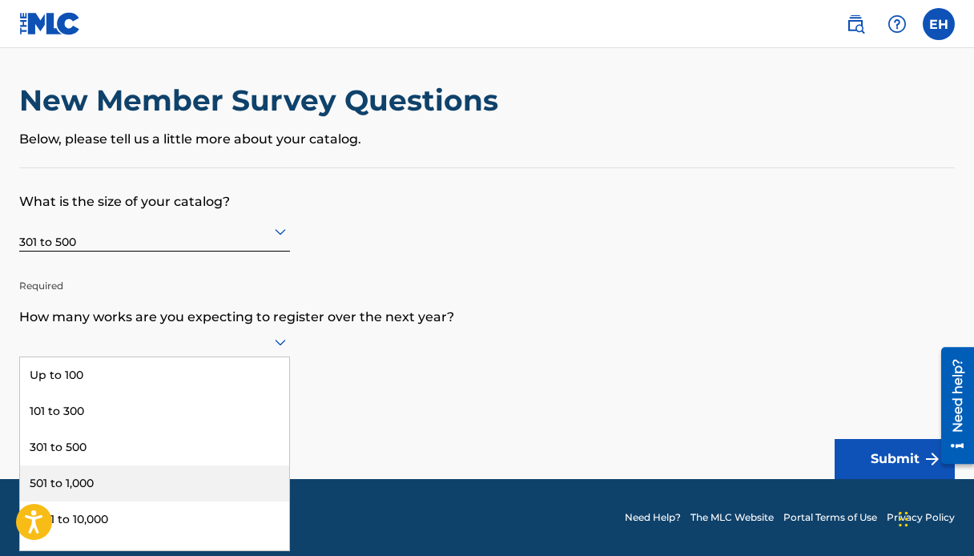
click at [163, 479] on div "501 to 1,000" at bounding box center [154, 483] width 269 height 36
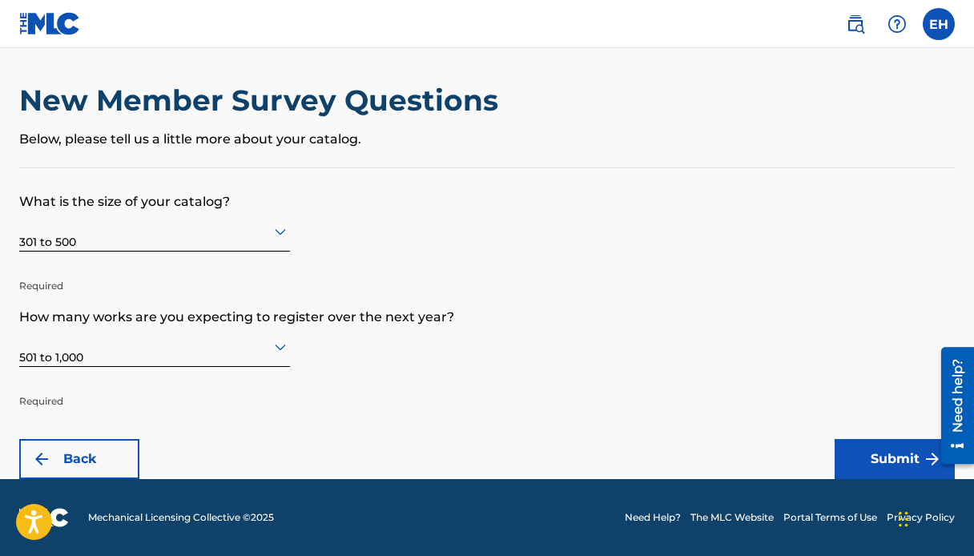
click at [378, 412] on form "What is the size of your catalog? 301 to 500 Required How many works are you ex…" at bounding box center [486, 323] width 935 height 311
click at [842, 448] on button "Submit" at bounding box center [894, 459] width 120 height 40
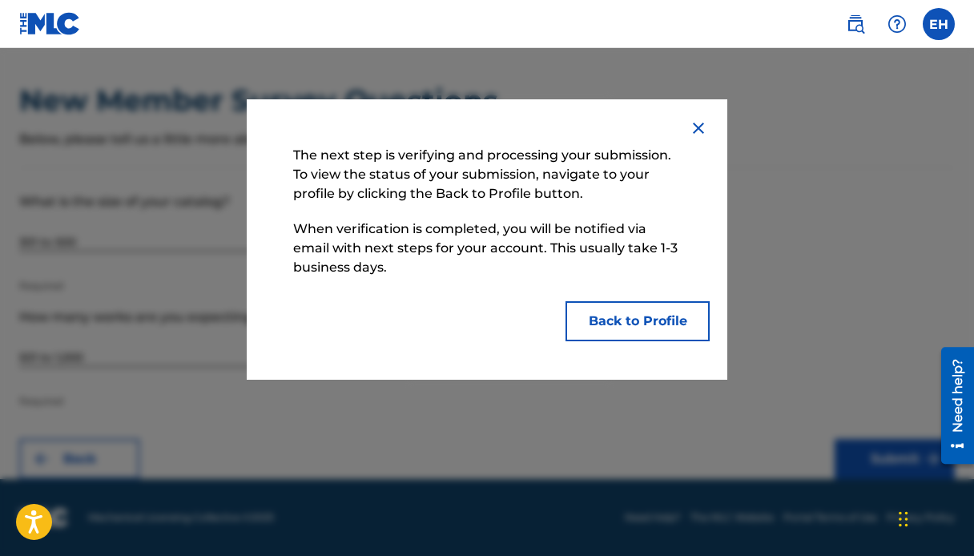
click at [657, 304] on button "Back to Profile" at bounding box center [637, 321] width 144 height 40
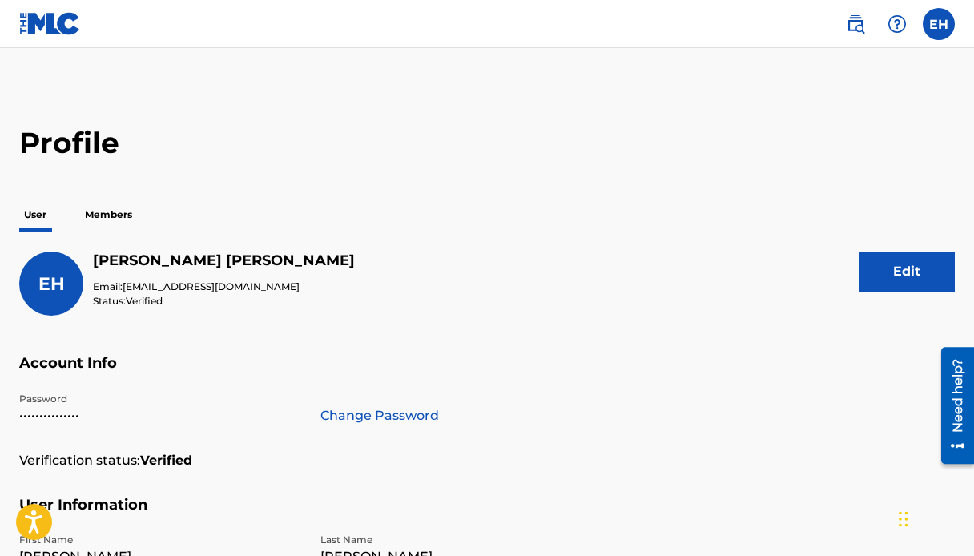
click at [119, 217] on p "Members" at bounding box center [108, 215] width 57 height 34
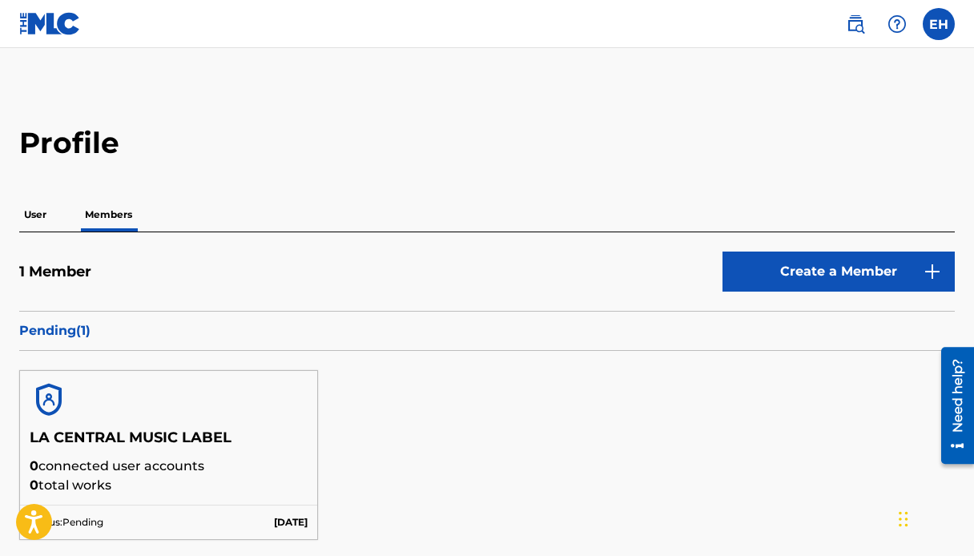
click at [407, 427] on div "LA CENTRAL MUSIC LABEL 0 connected user accounts 0 total works Status: Pending …" at bounding box center [486, 455] width 935 height 208
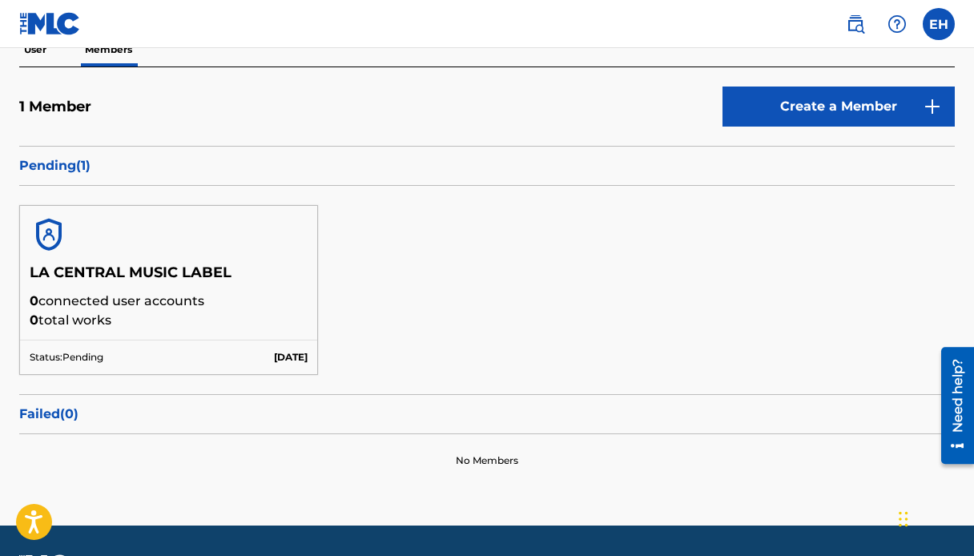
scroll to position [160, 0]
